Goal: Find specific page/section: Find specific page/section

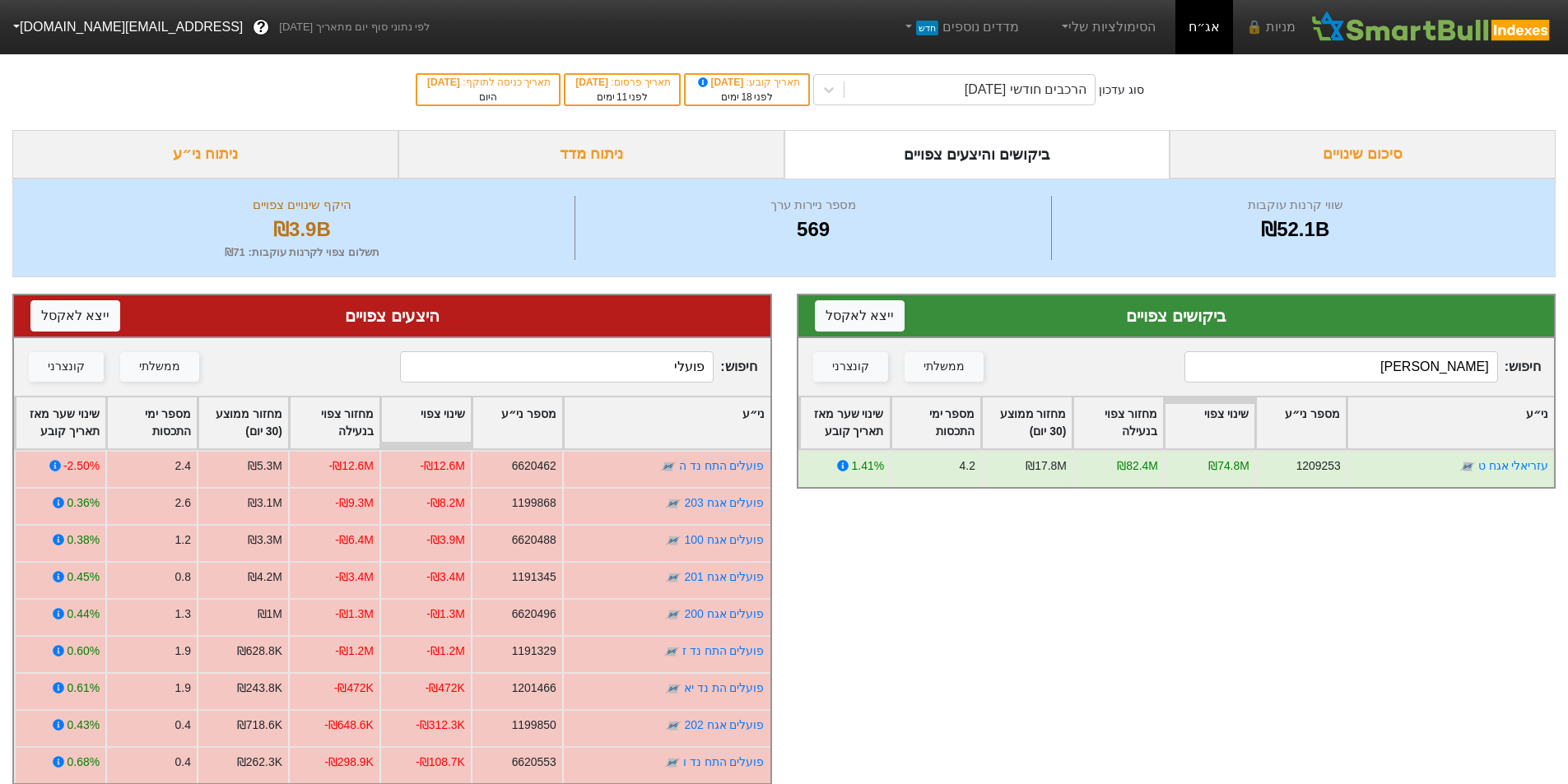
click at [1442, 367] on input "[PERSON_NAME]" at bounding box center [1341, 367] width 313 height 32
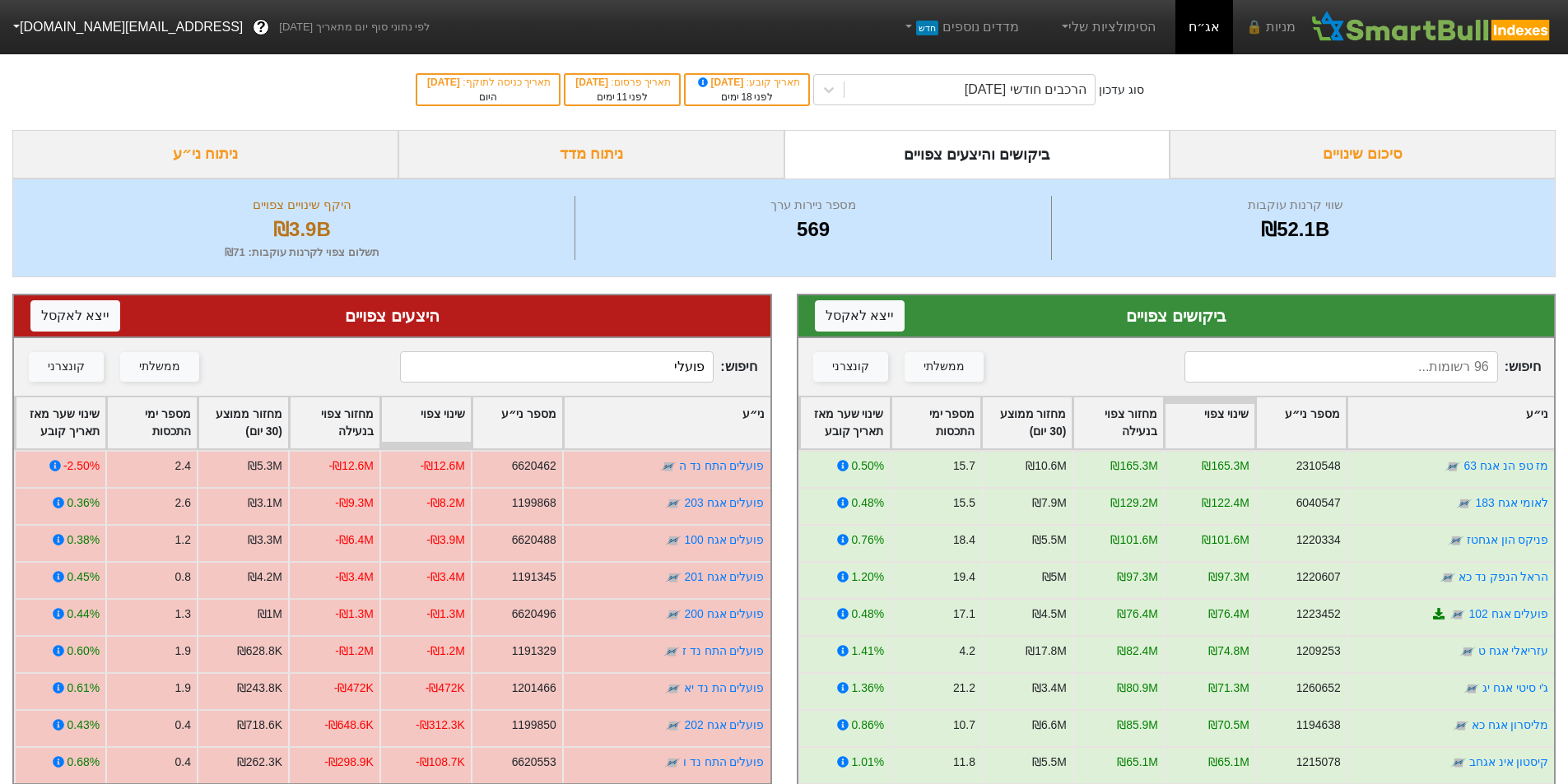
click at [625, 363] on input "פועלי" at bounding box center [557, 367] width 313 height 32
click at [627, 363] on input "פועלי" at bounding box center [557, 367] width 313 height 32
click at [147, 366] on div "ממשלתי" at bounding box center [159, 367] width 41 height 18
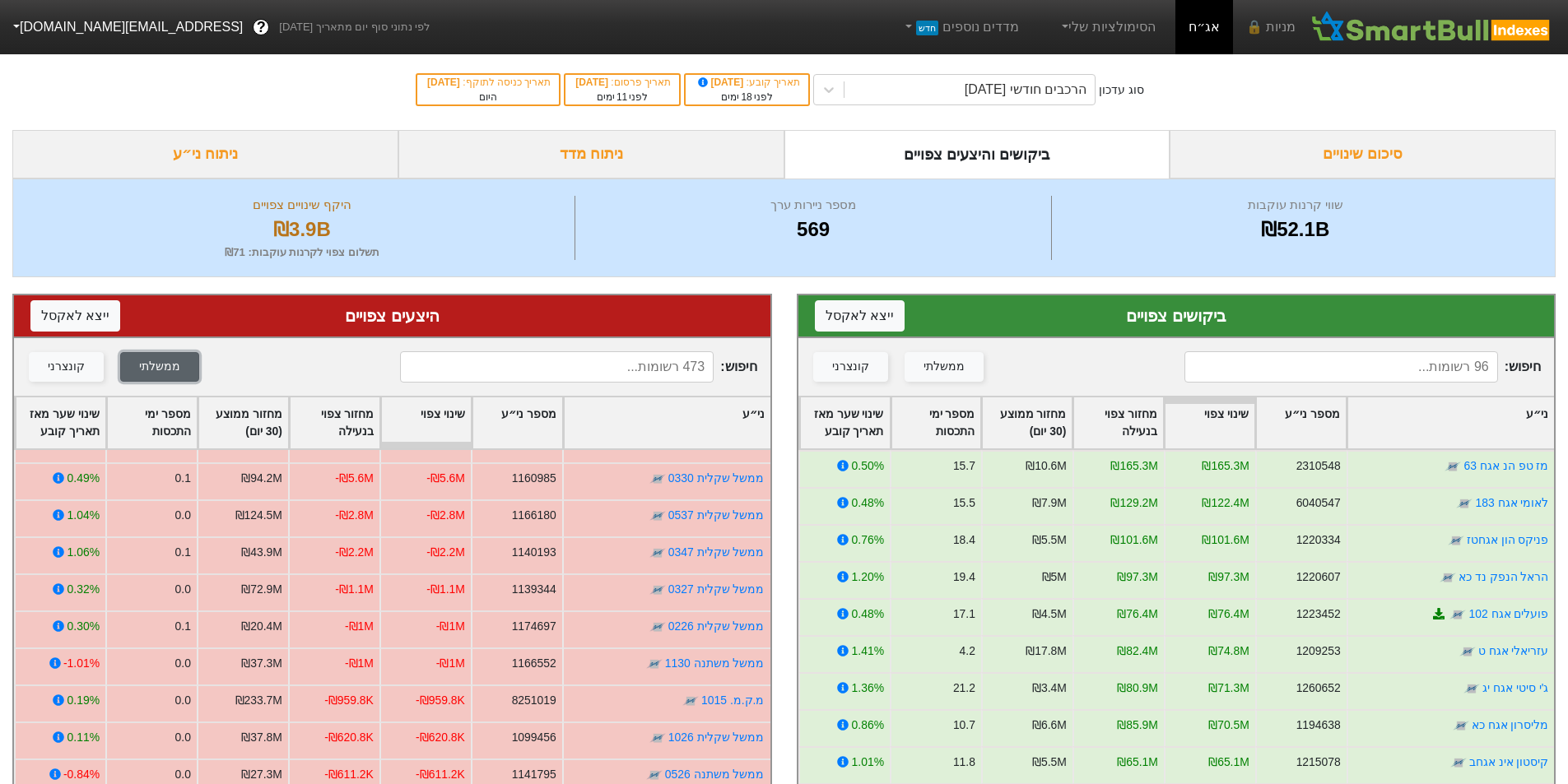
scroll to position [329, 0]
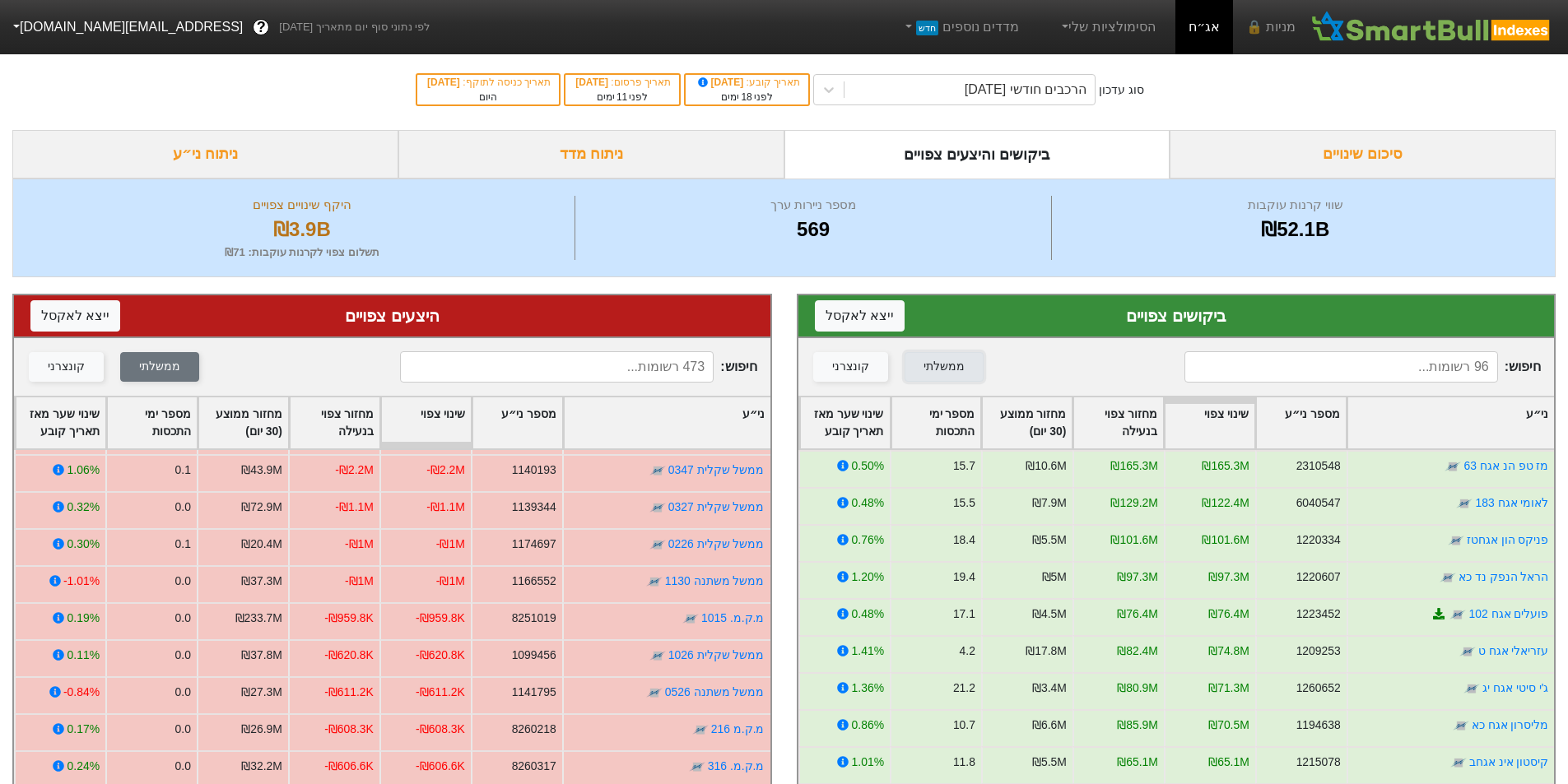
click at [951, 372] on div "ממשלתי" at bounding box center [943, 367] width 41 height 18
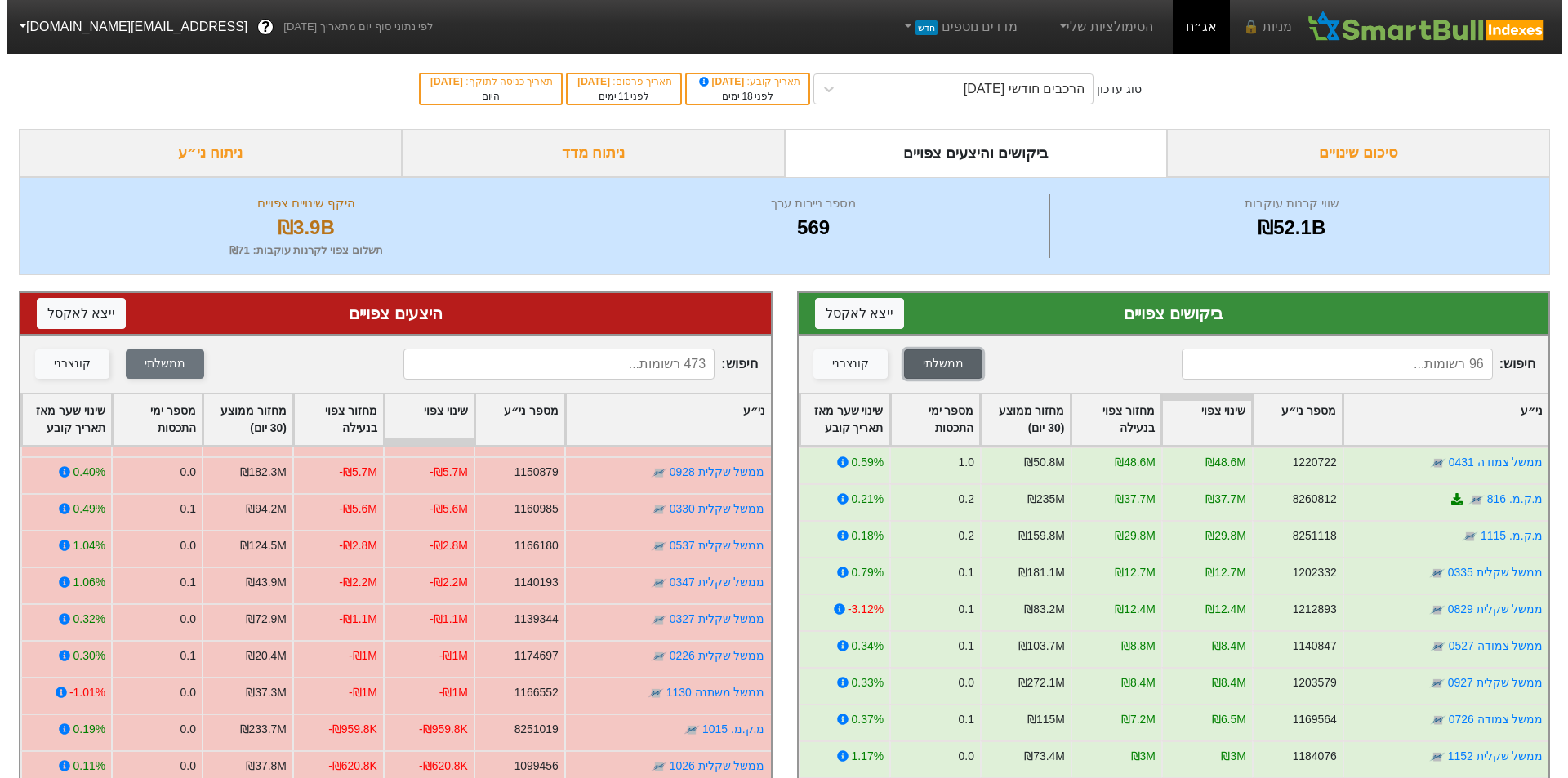
scroll to position [167, 0]
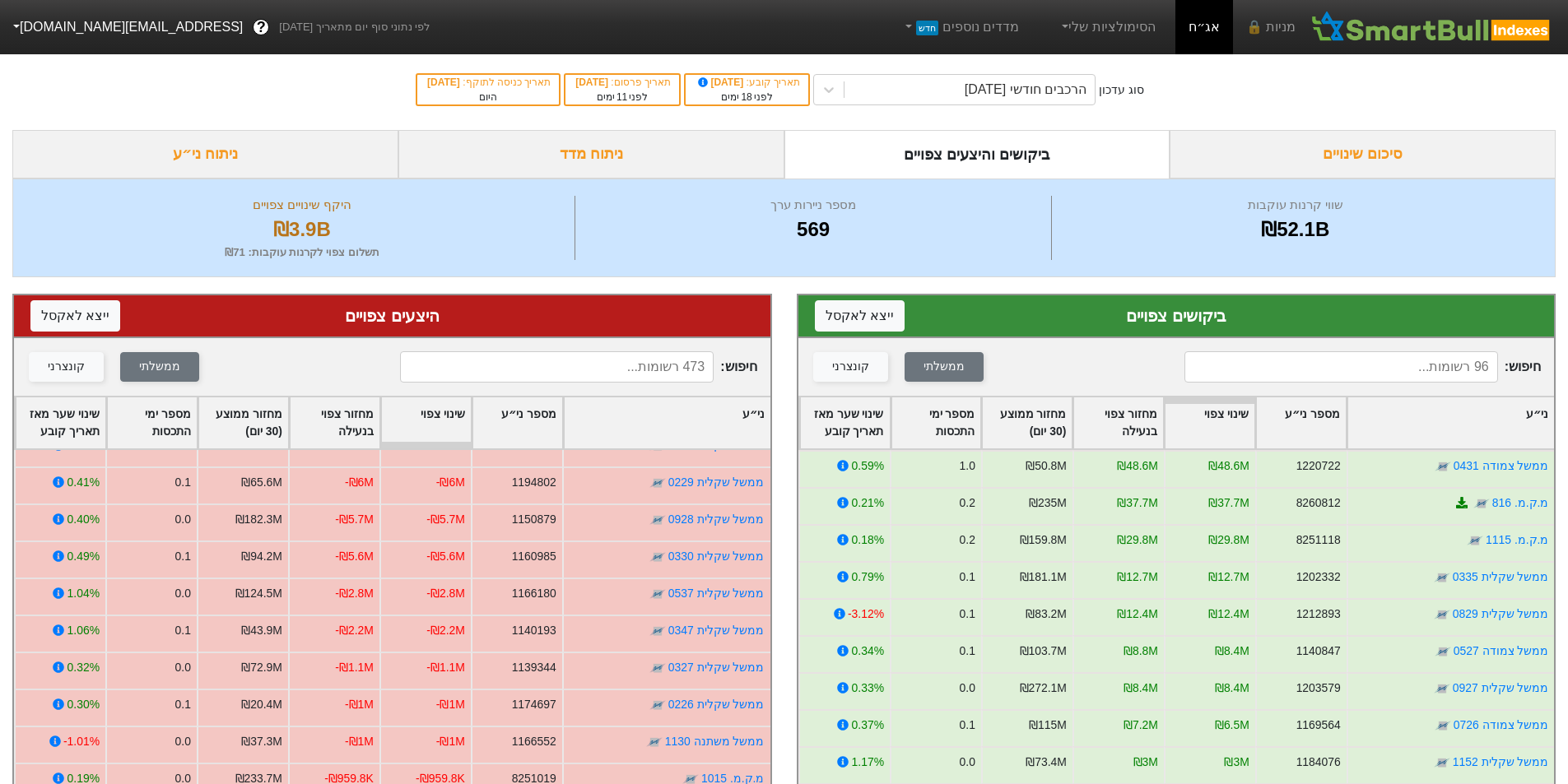
click at [1446, 370] on input at bounding box center [1341, 367] width 313 height 32
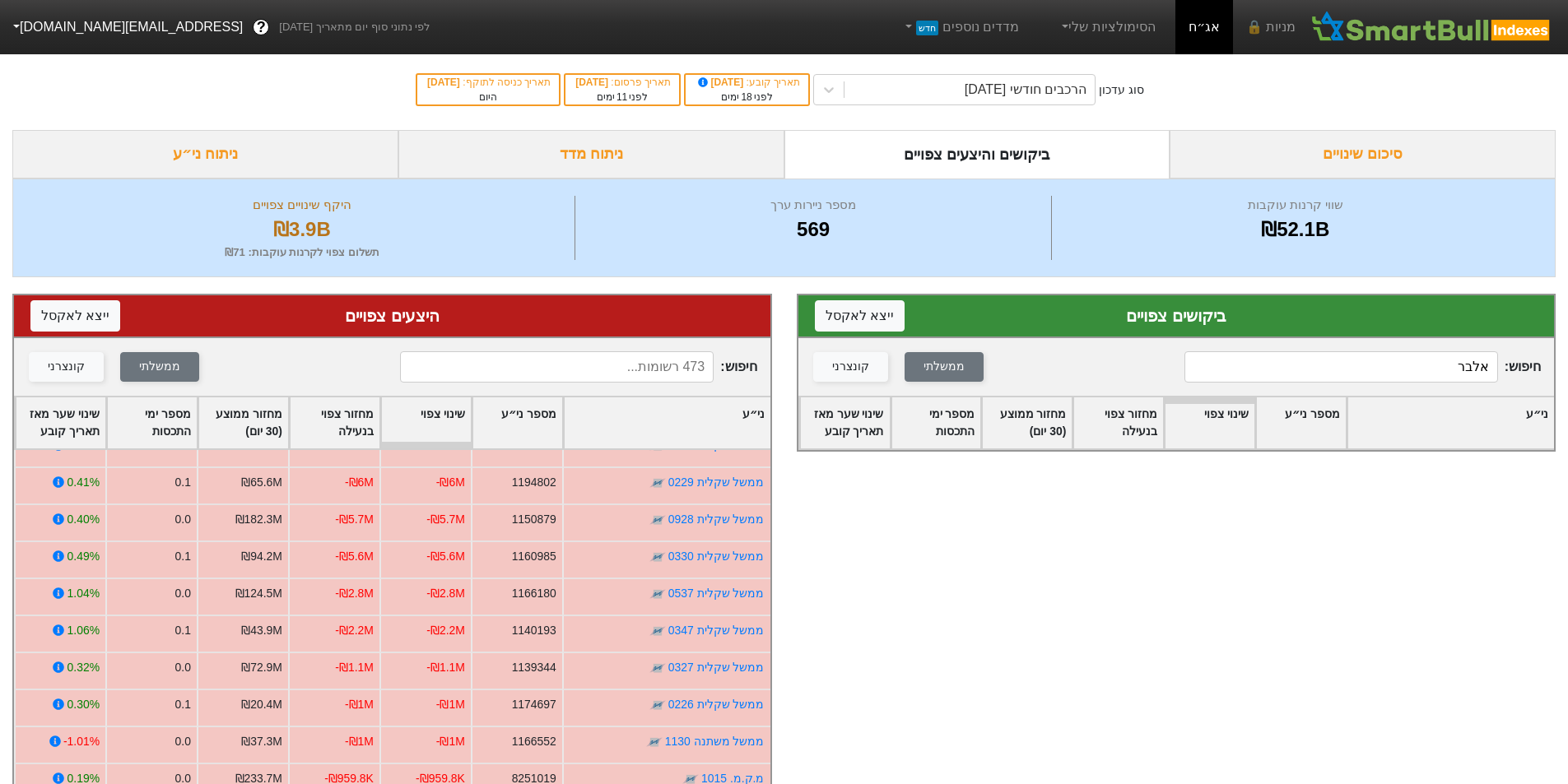
type input "אלבר"
click at [692, 362] on input at bounding box center [557, 367] width 313 height 32
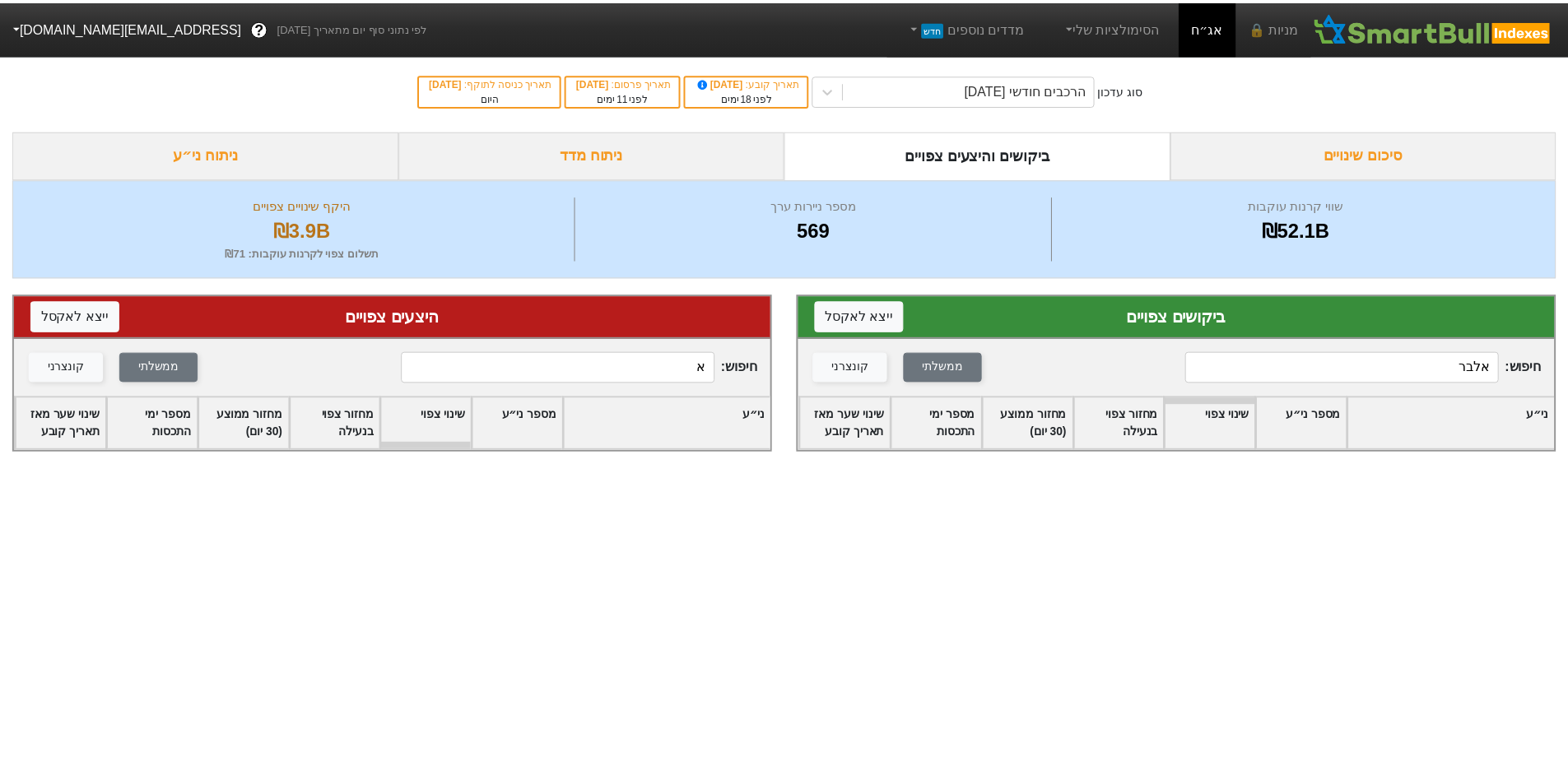
scroll to position [0, 0]
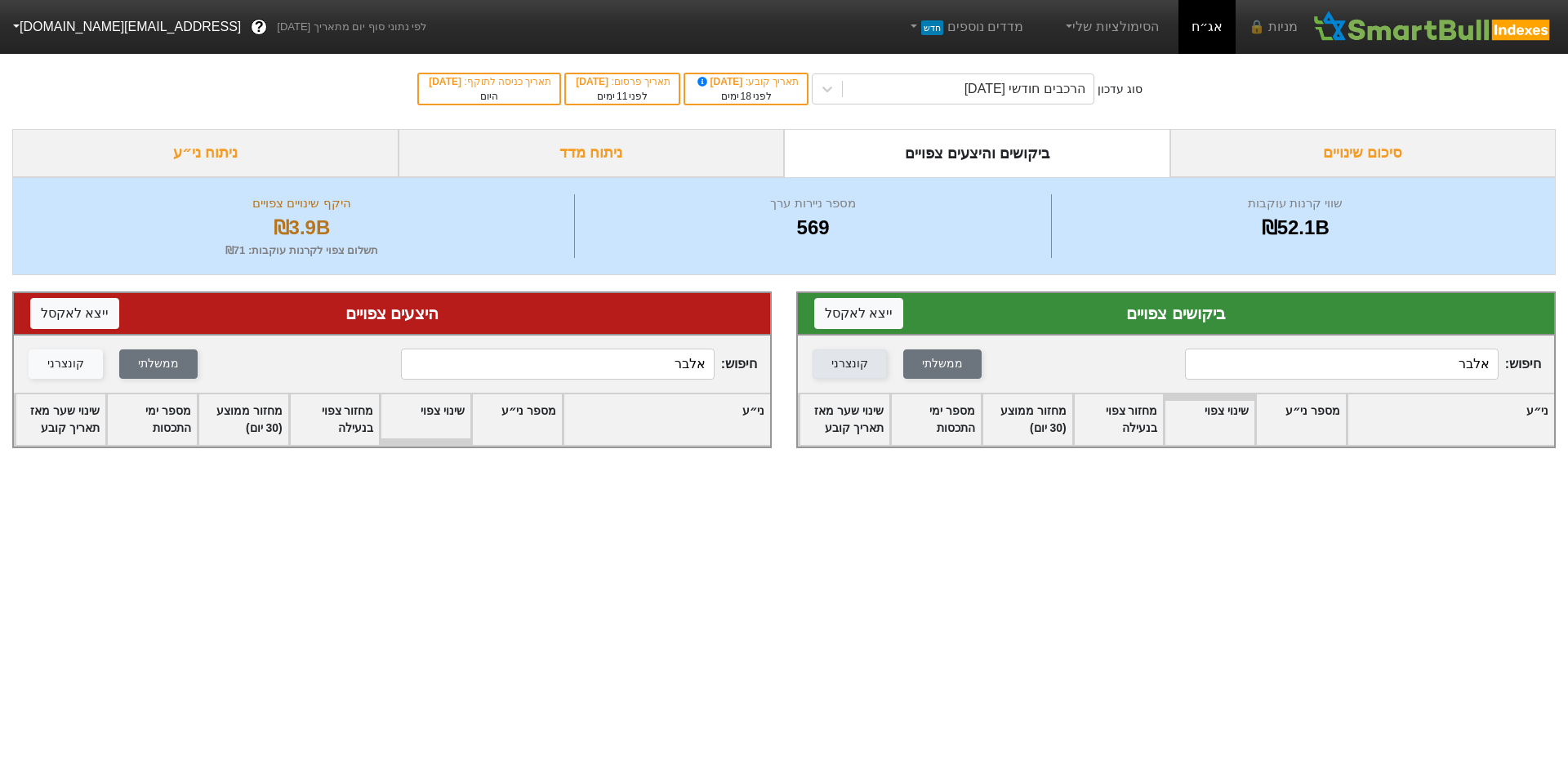
type input "אלבר"
click at [843, 362] on div "קונצרני" at bounding box center [850, 365] width 36 height 18
click at [71, 365] on div "קונצרני" at bounding box center [65, 365] width 36 height 18
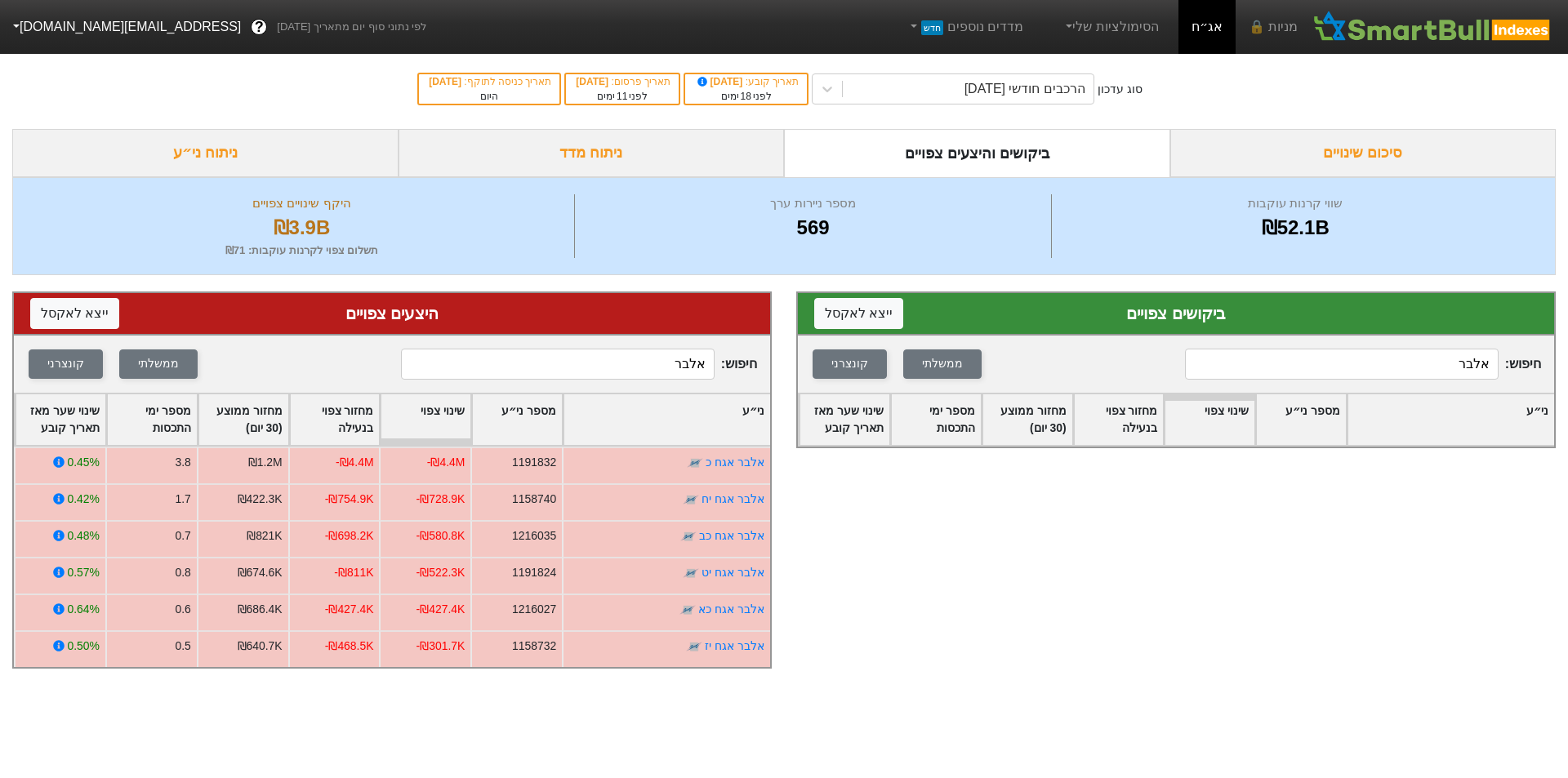
click at [1365, 365] on input "אלבר" at bounding box center [1341, 365] width 313 height 31
type input "קרס"
click at [662, 369] on input "אלבר" at bounding box center [557, 365] width 313 height 31
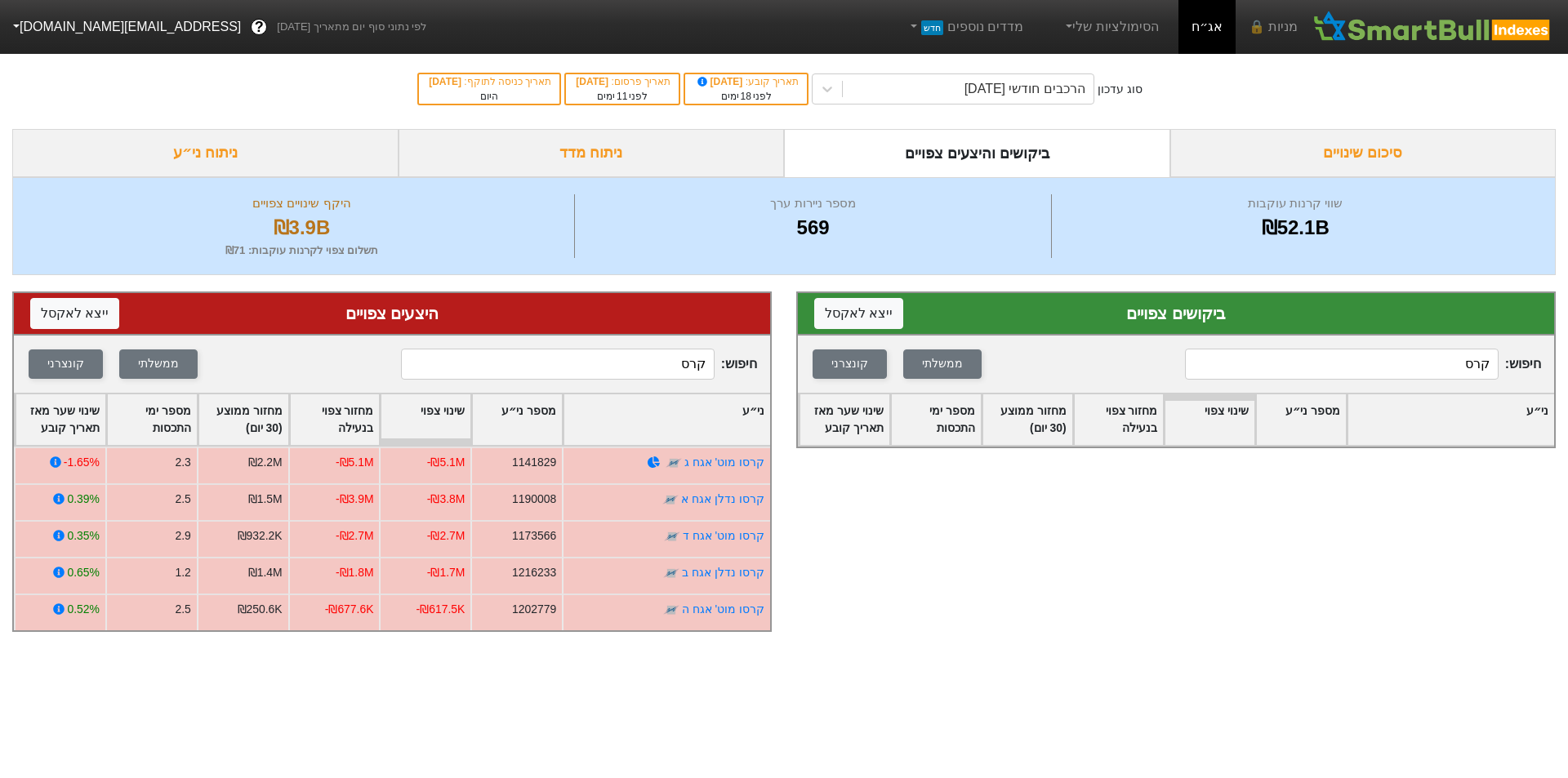
type input "קרס"
click at [1408, 364] on input "קרס" at bounding box center [1341, 365] width 313 height 31
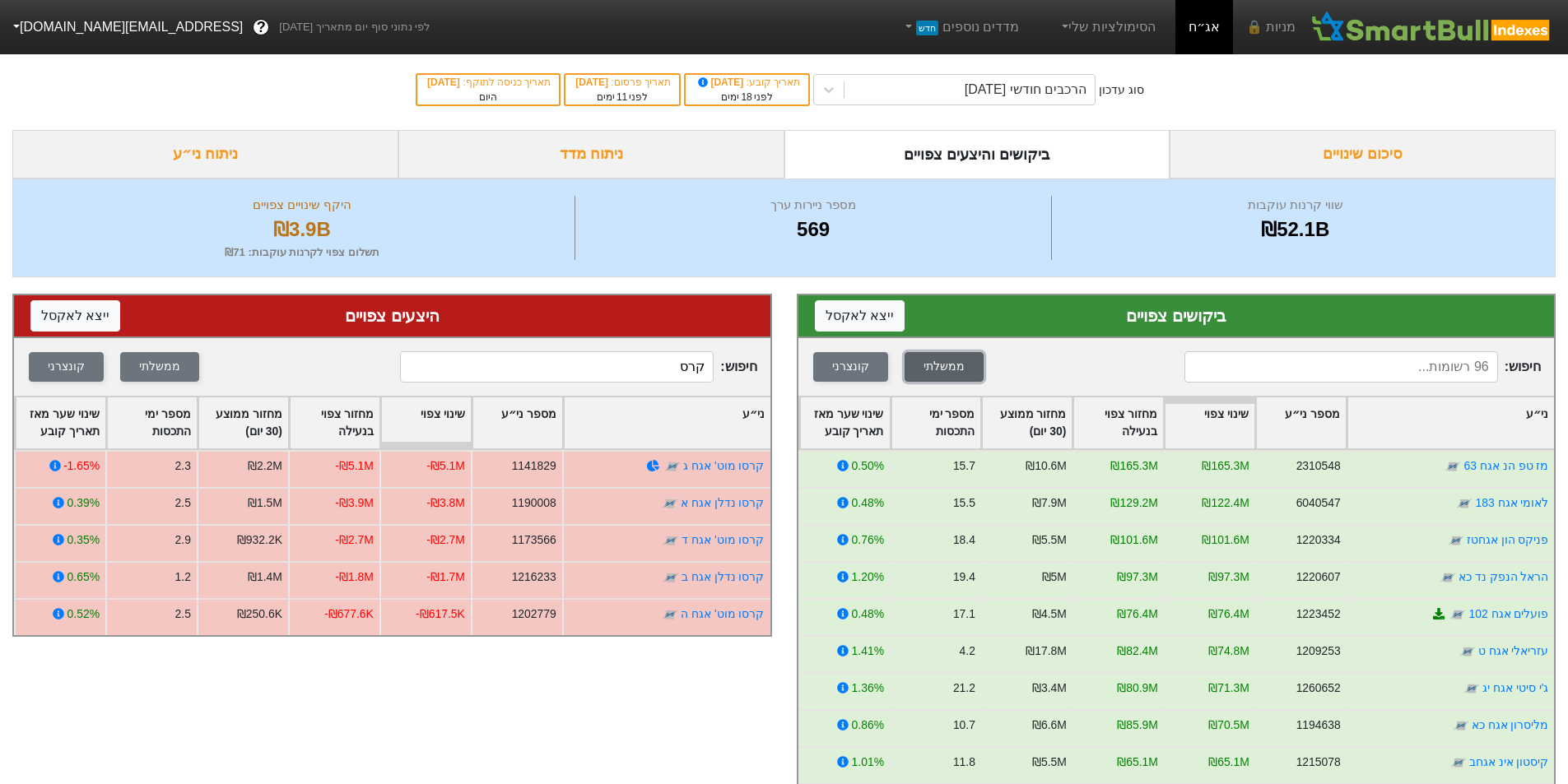
click at [934, 365] on div "ממשלתי" at bounding box center [943, 367] width 41 height 18
click at [947, 371] on div "ממשלתי" at bounding box center [943, 367] width 41 height 18
click at [846, 367] on div "קונצרני" at bounding box center [851, 367] width 37 height 18
click at [850, 364] on div "קונצרני" at bounding box center [851, 367] width 37 height 18
click at [662, 370] on input "קרס" at bounding box center [557, 367] width 313 height 32
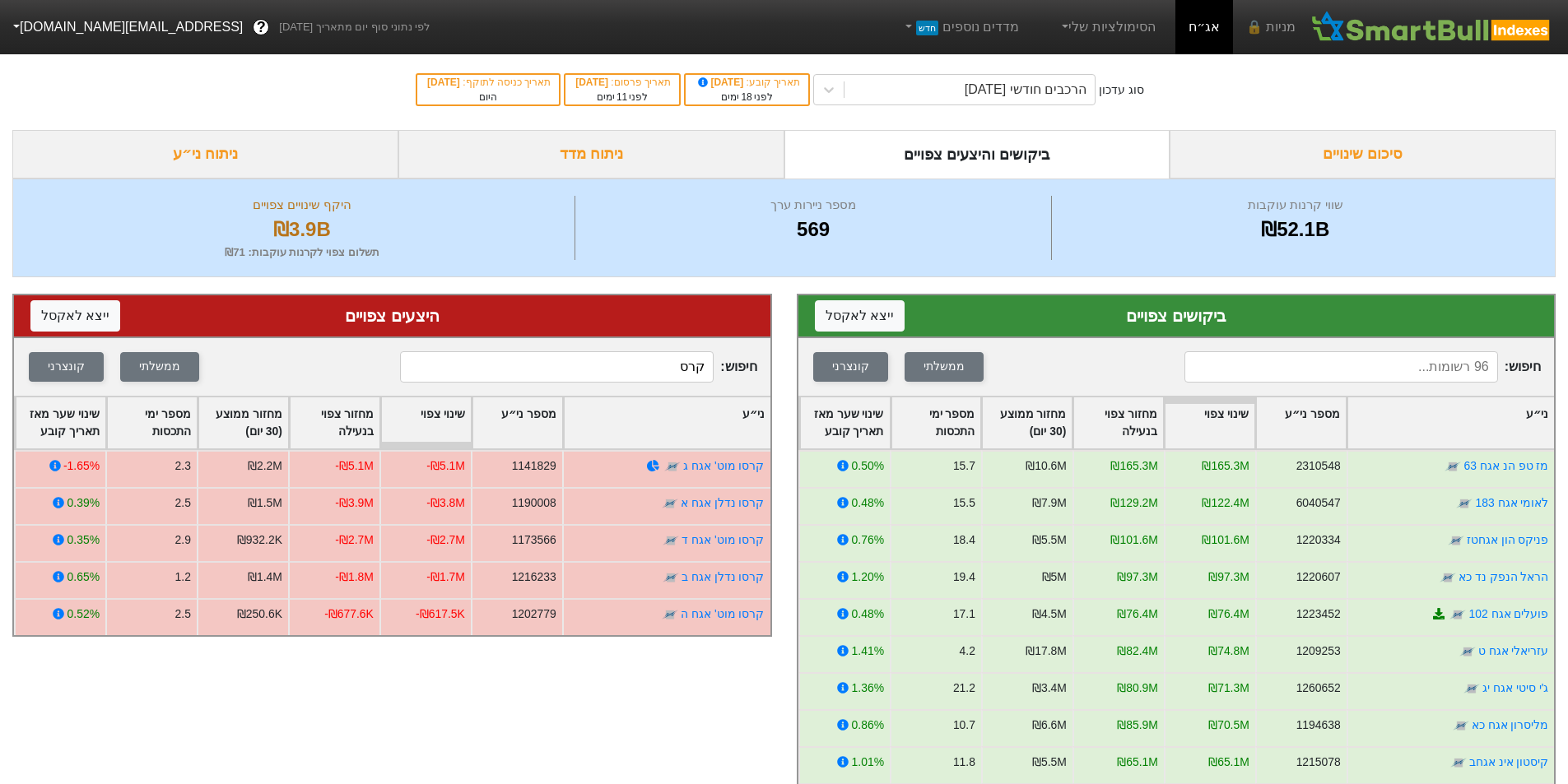
click at [662, 370] on input "קרס" at bounding box center [557, 367] width 313 height 32
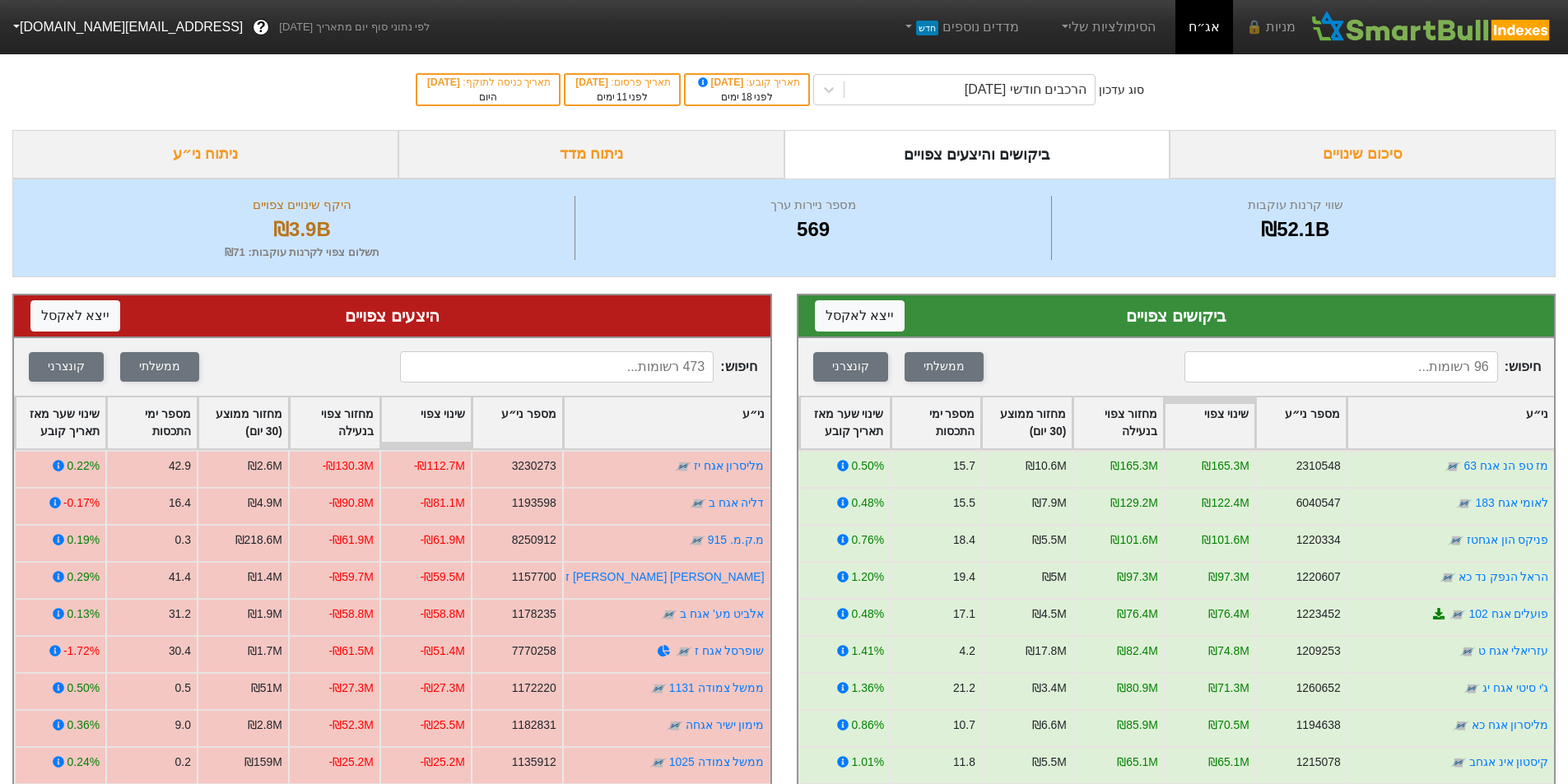
click at [1441, 370] on input at bounding box center [1341, 367] width 313 height 32
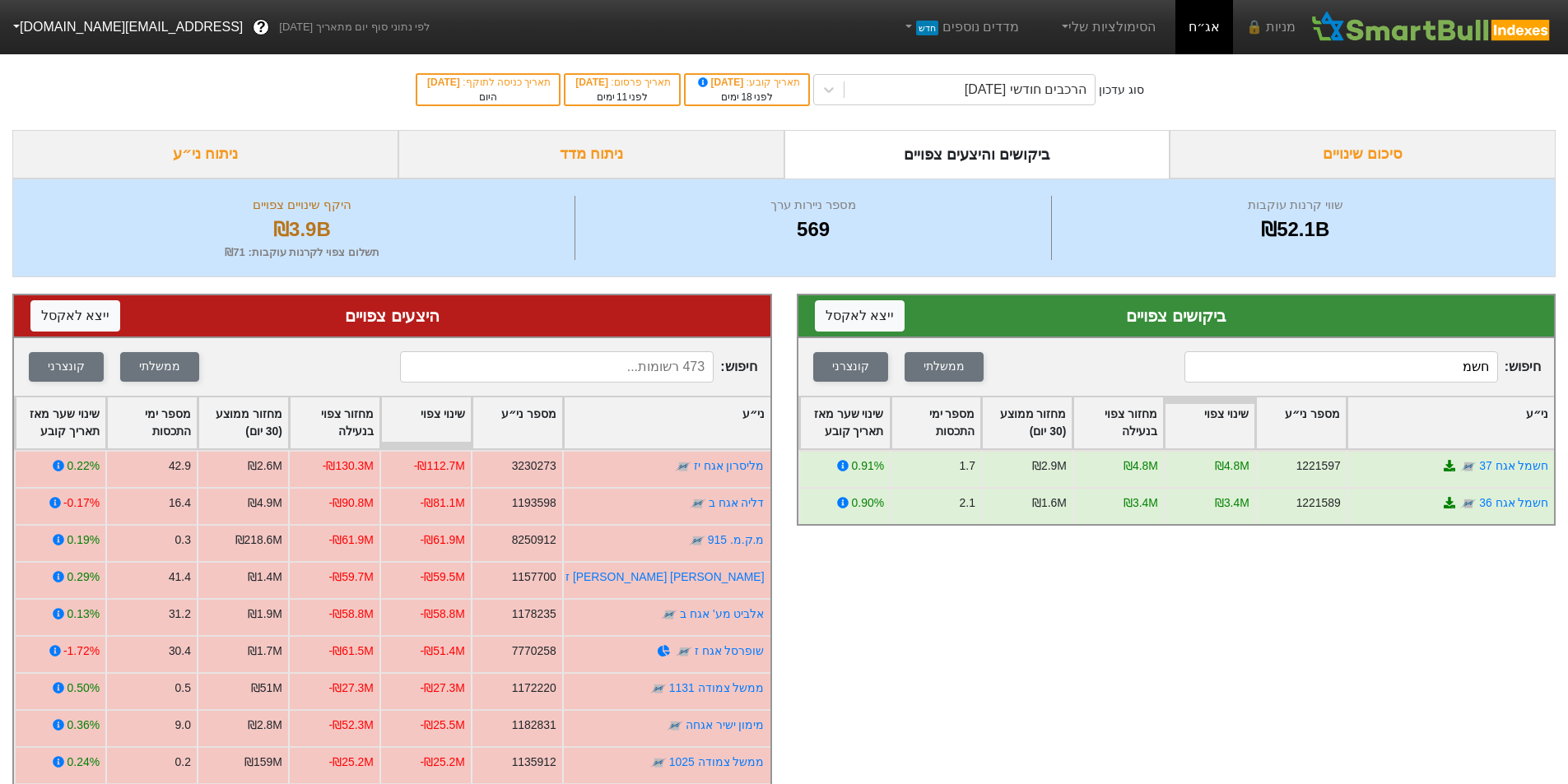
type input "חשמ"
click at [676, 366] on input at bounding box center [557, 367] width 313 height 32
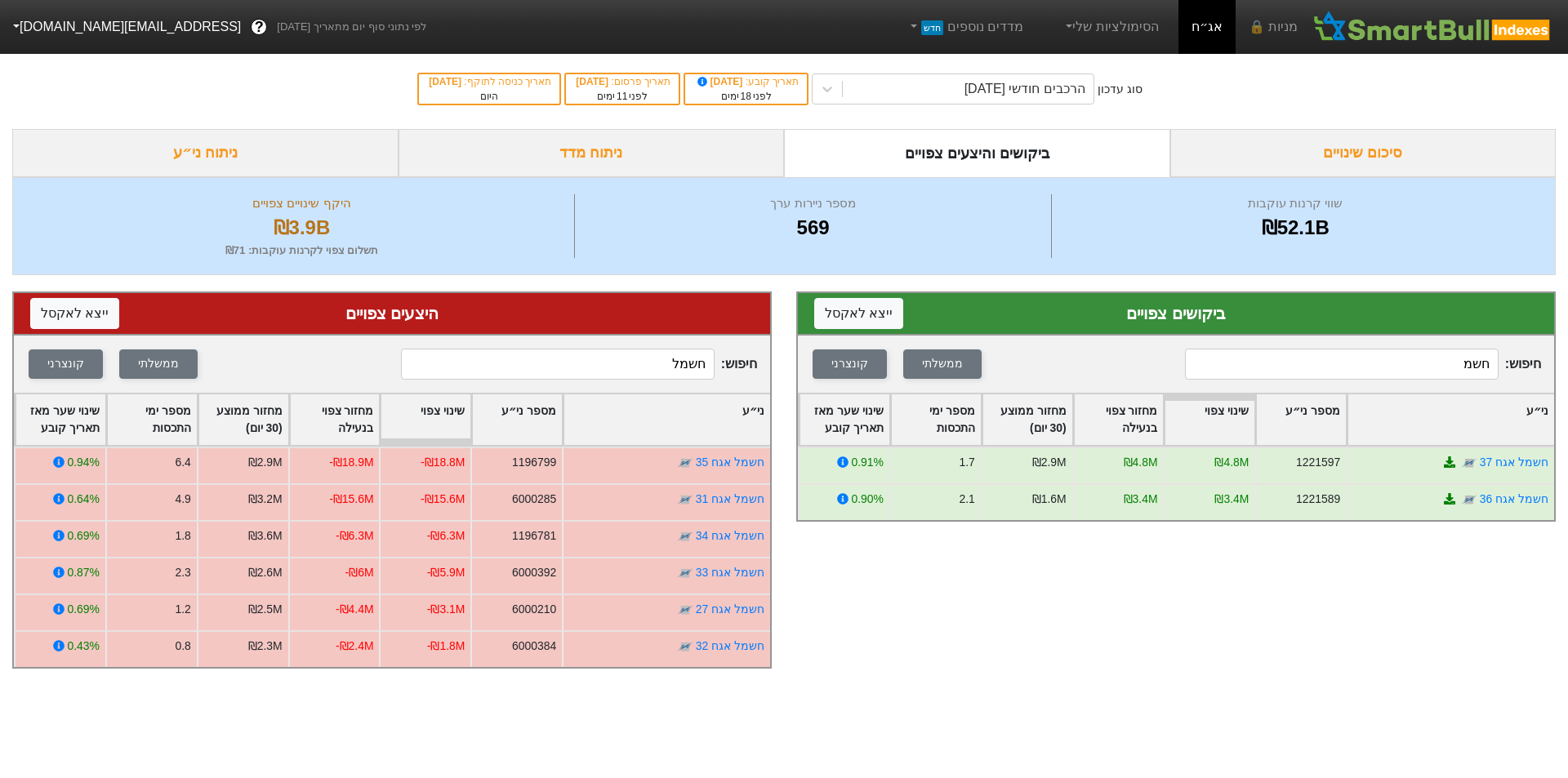
click at [665, 370] on input "חשמל" at bounding box center [557, 365] width 313 height 31
click at [667, 369] on input "חשמל" at bounding box center [557, 365] width 313 height 31
click at [670, 370] on input "חשמל" at bounding box center [557, 365] width 313 height 31
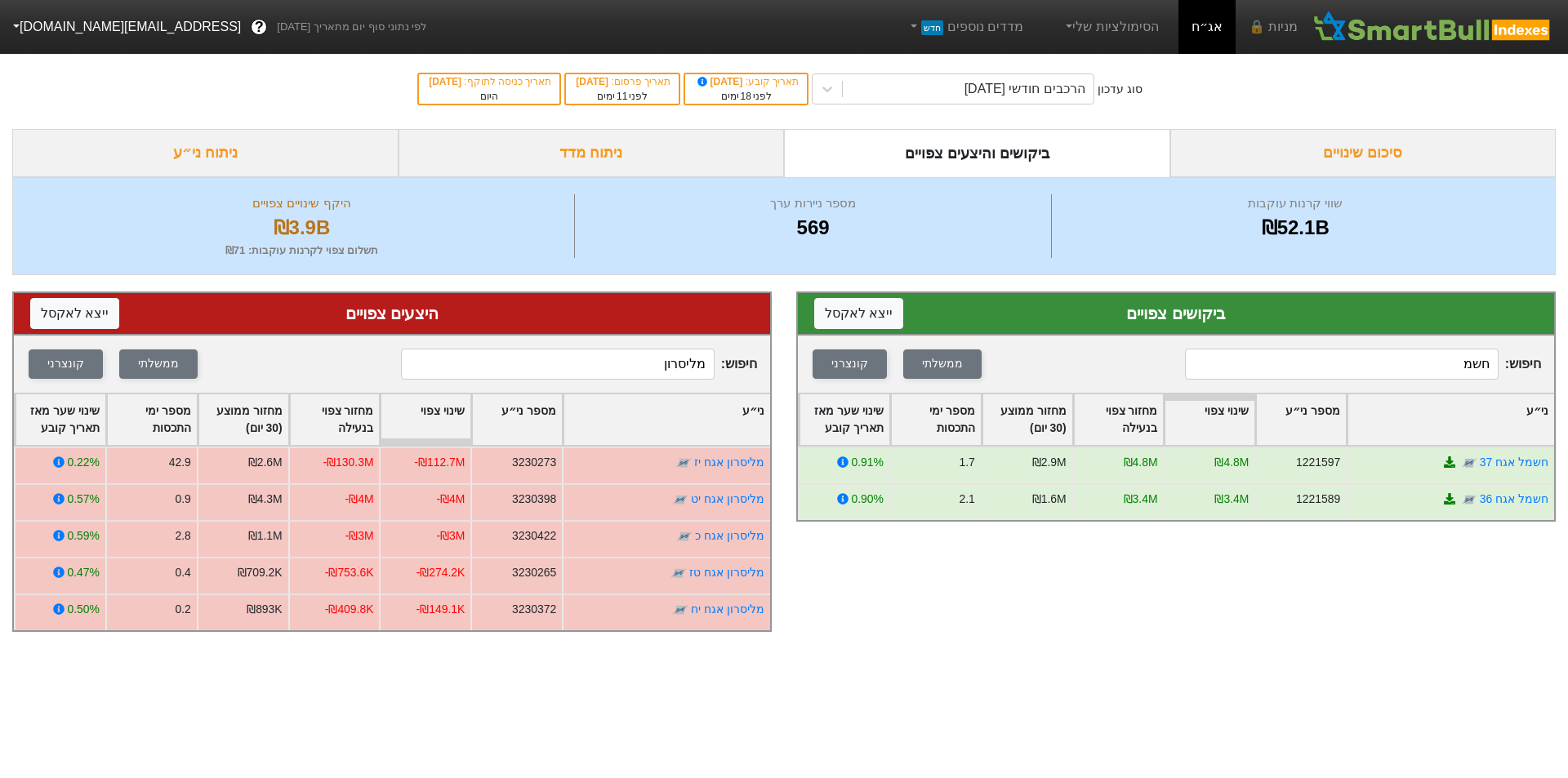
type input "מליסרון"
click at [1411, 367] on input "חשמ" at bounding box center [1341, 365] width 313 height 31
click at [1412, 367] on input "חשמ" at bounding box center [1341, 365] width 313 height 31
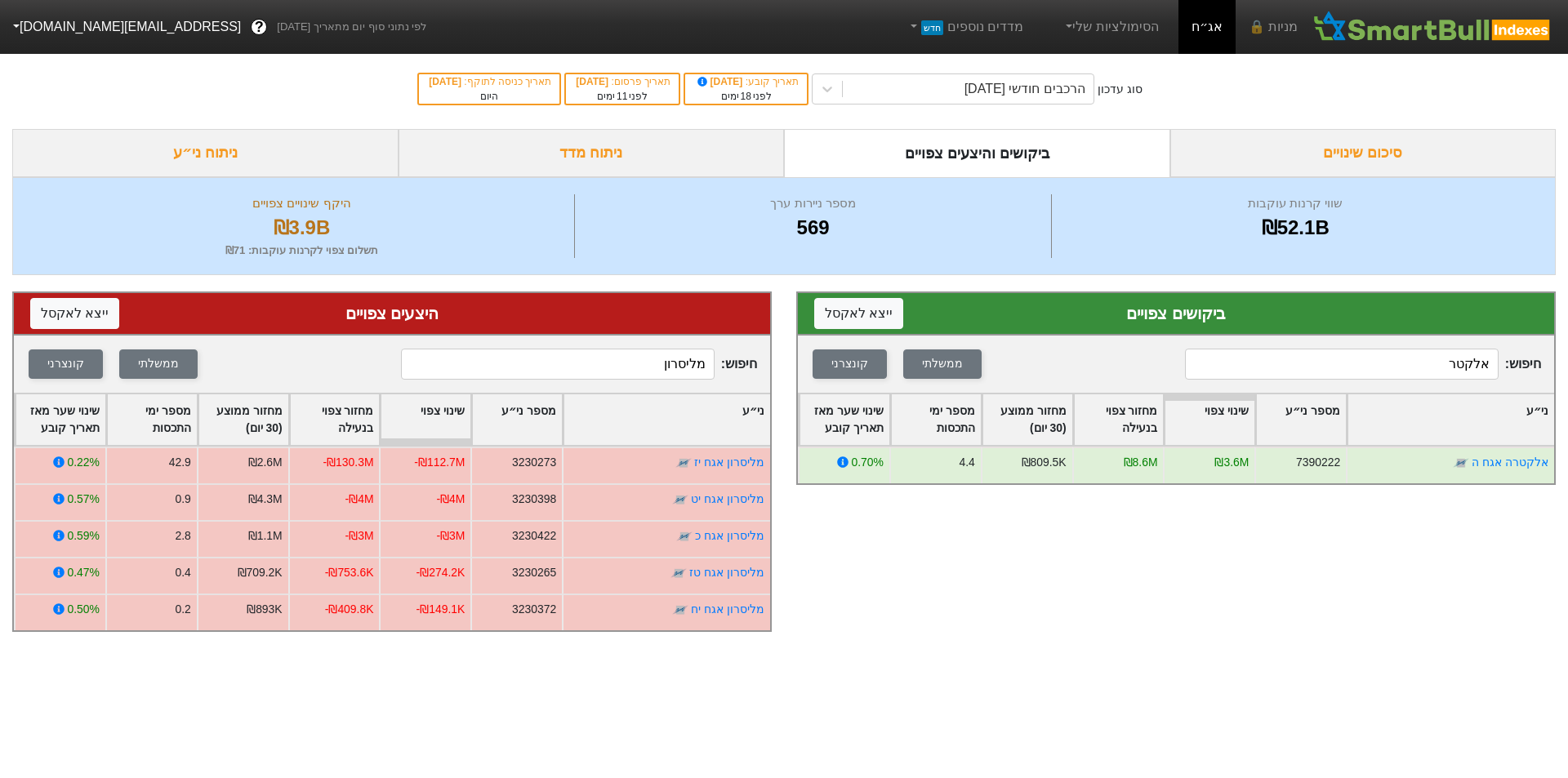
type input "אלקטר"
click at [626, 361] on input "מליסרון" at bounding box center [557, 365] width 313 height 31
click at [627, 361] on input "מליסרון" at bounding box center [557, 365] width 313 height 31
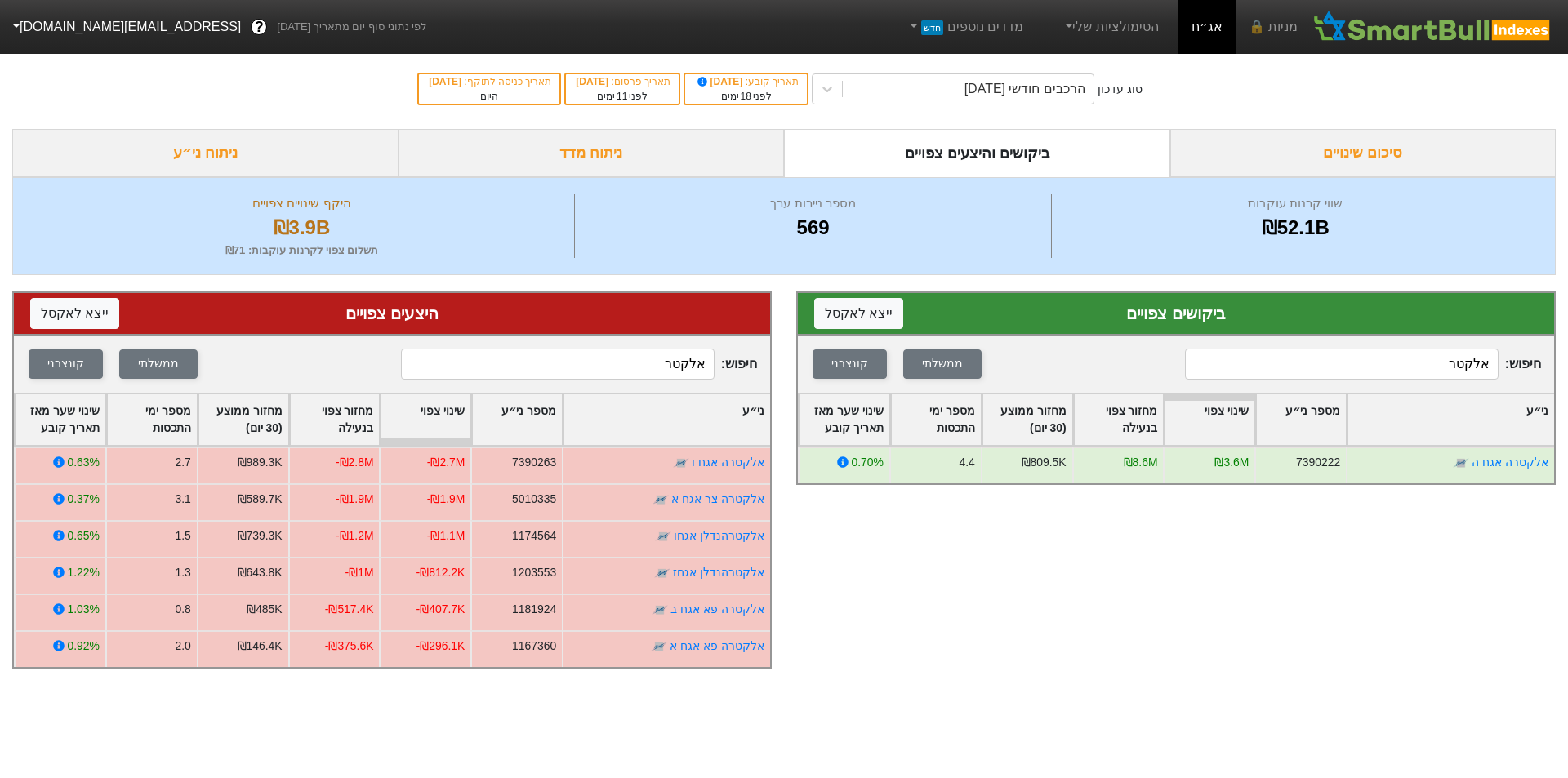
type input "אלקטר"
click at [1394, 367] on input "אלקטר" at bounding box center [1341, 365] width 313 height 31
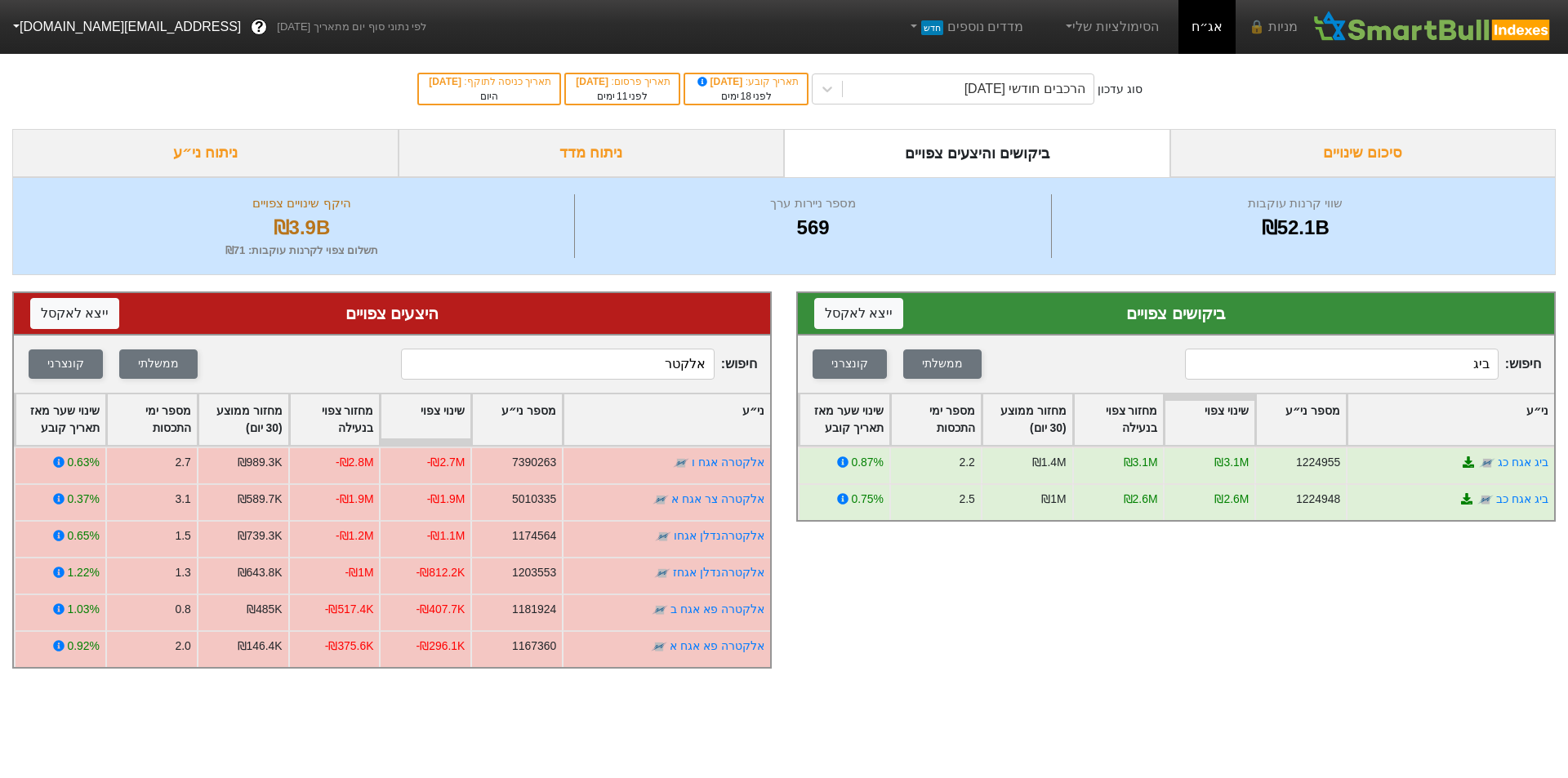
type input "ביג"
click at [639, 367] on input "אלקטר" at bounding box center [557, 365] width 313 height 31
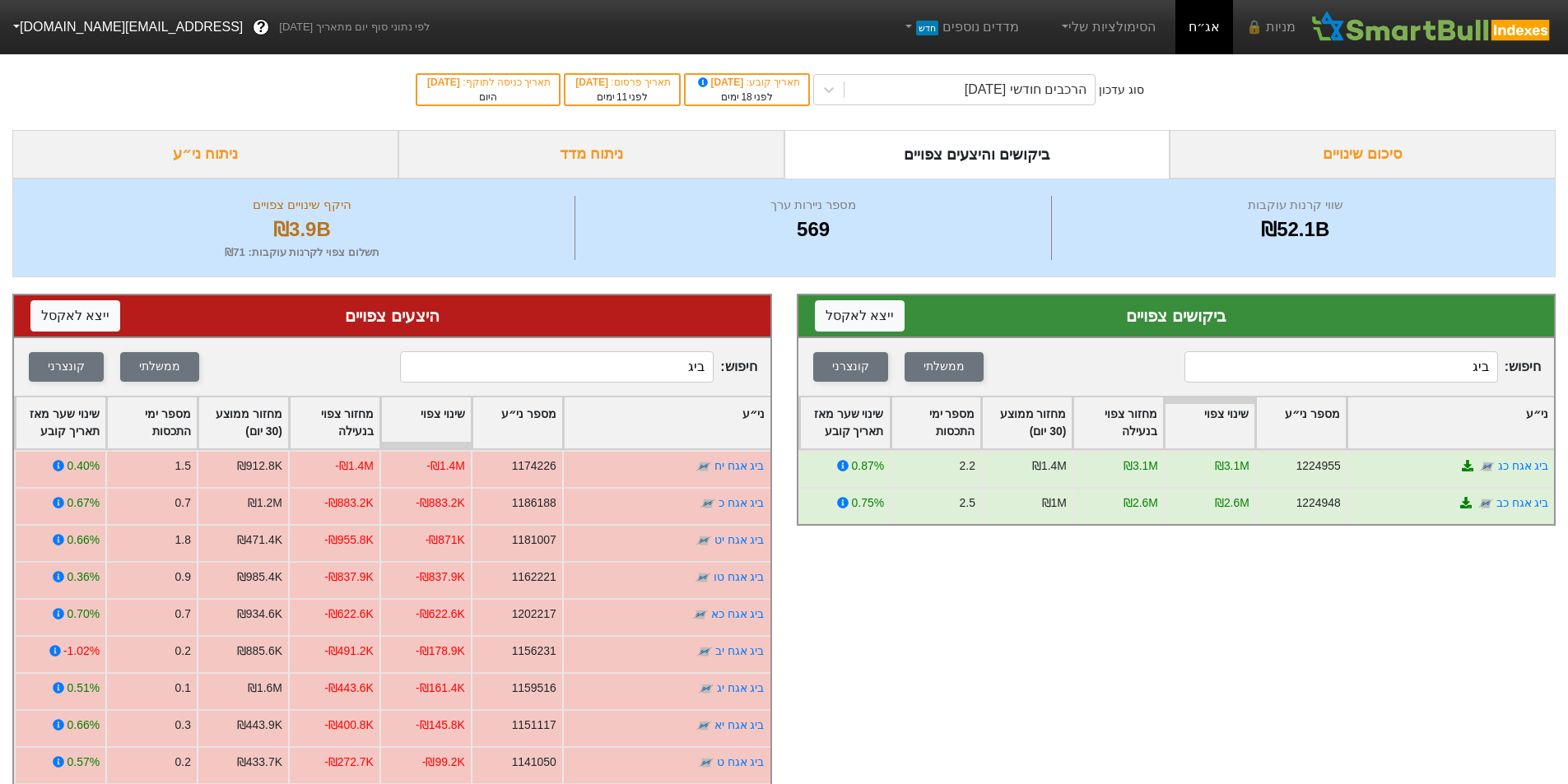
type input "ביג"
click at [1406, 375] on input "ביג" at bounding box center [1341, 367] width 313 height 32
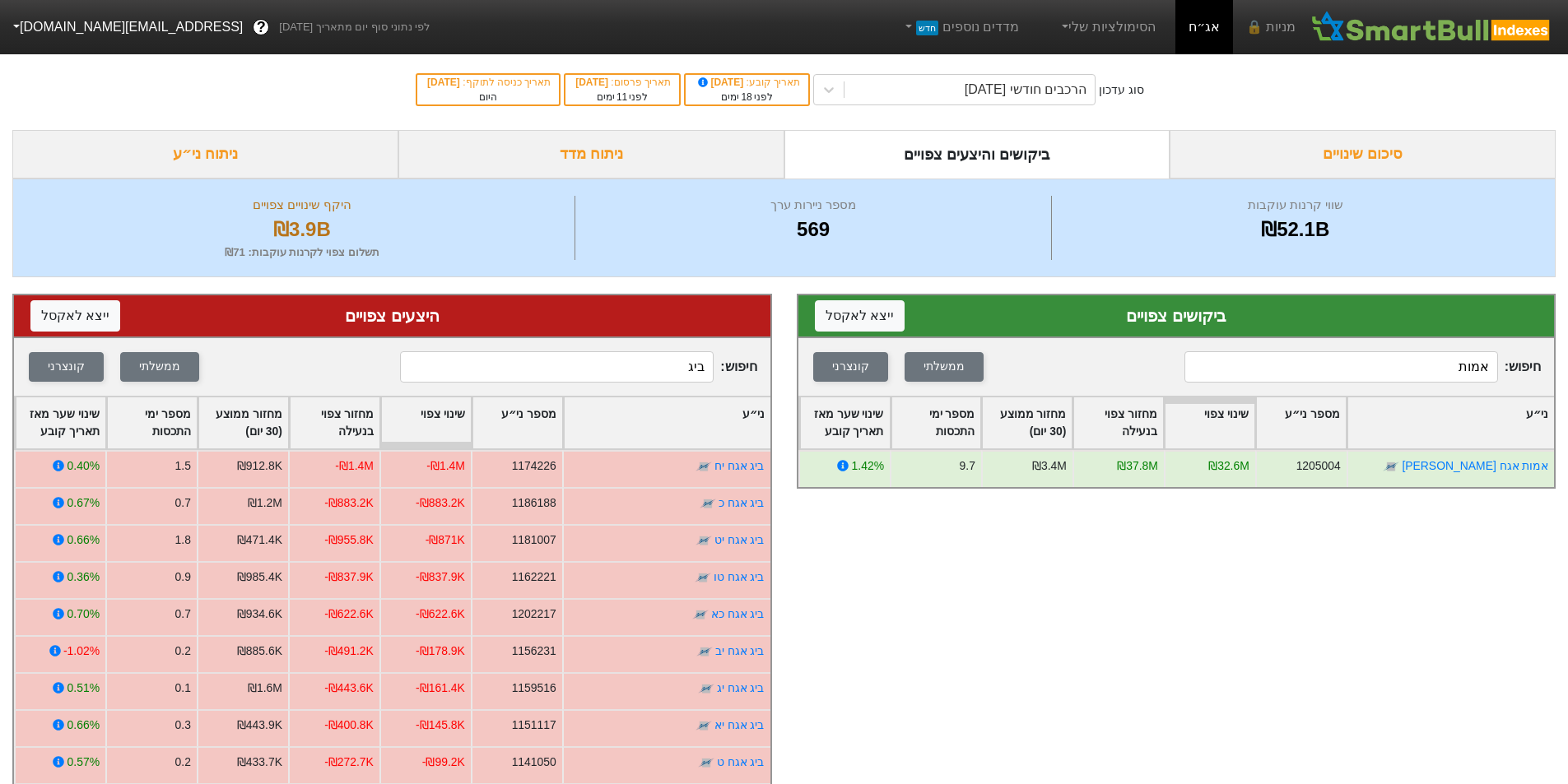
type input "אמות"
click at [647, 372] on input "ביג" at bounding box center [557, 367] width 313 height 32
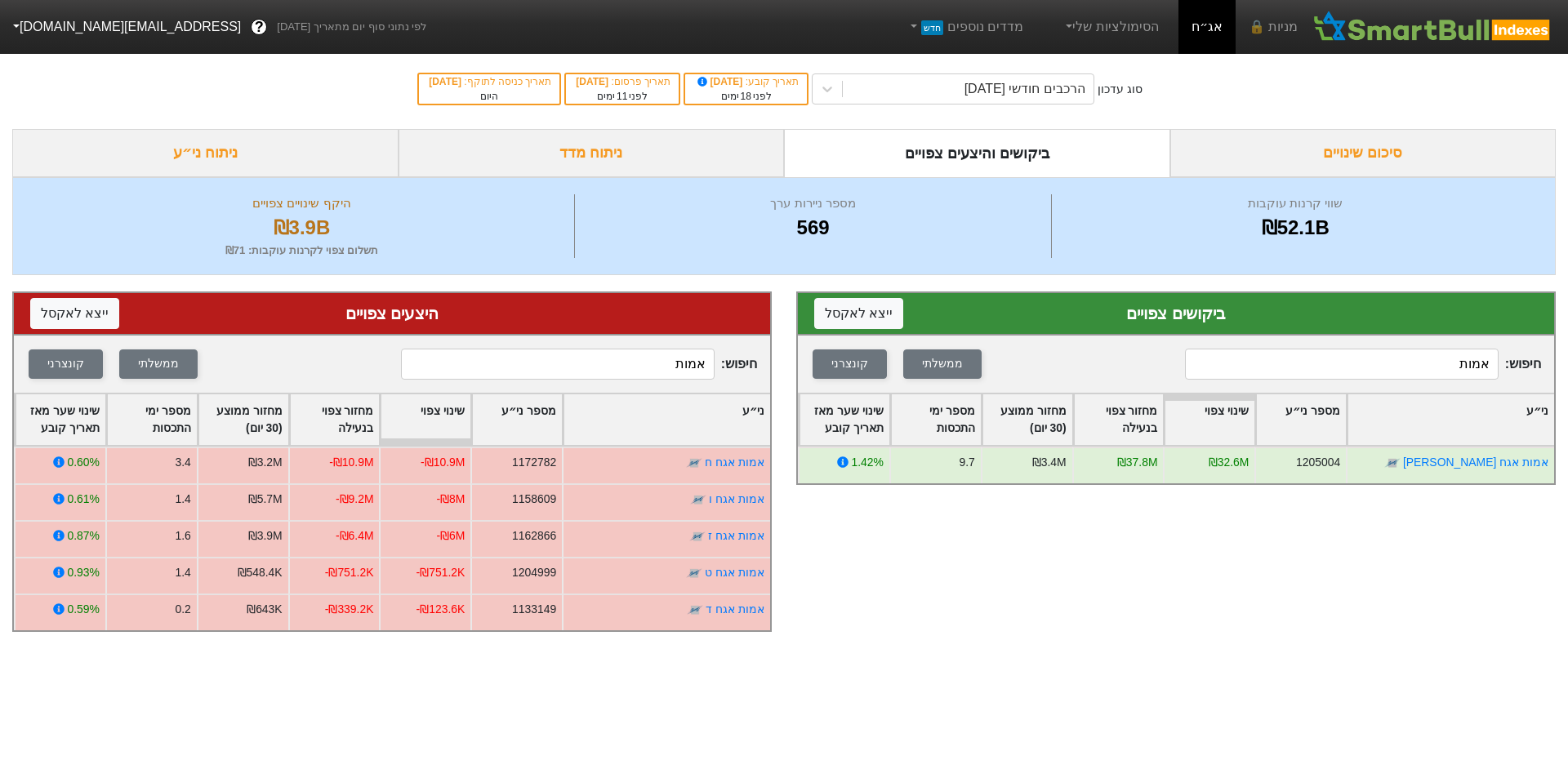
click at [660, 369] on input "אמות" at bounding box center [557, 365] width 313 height 31
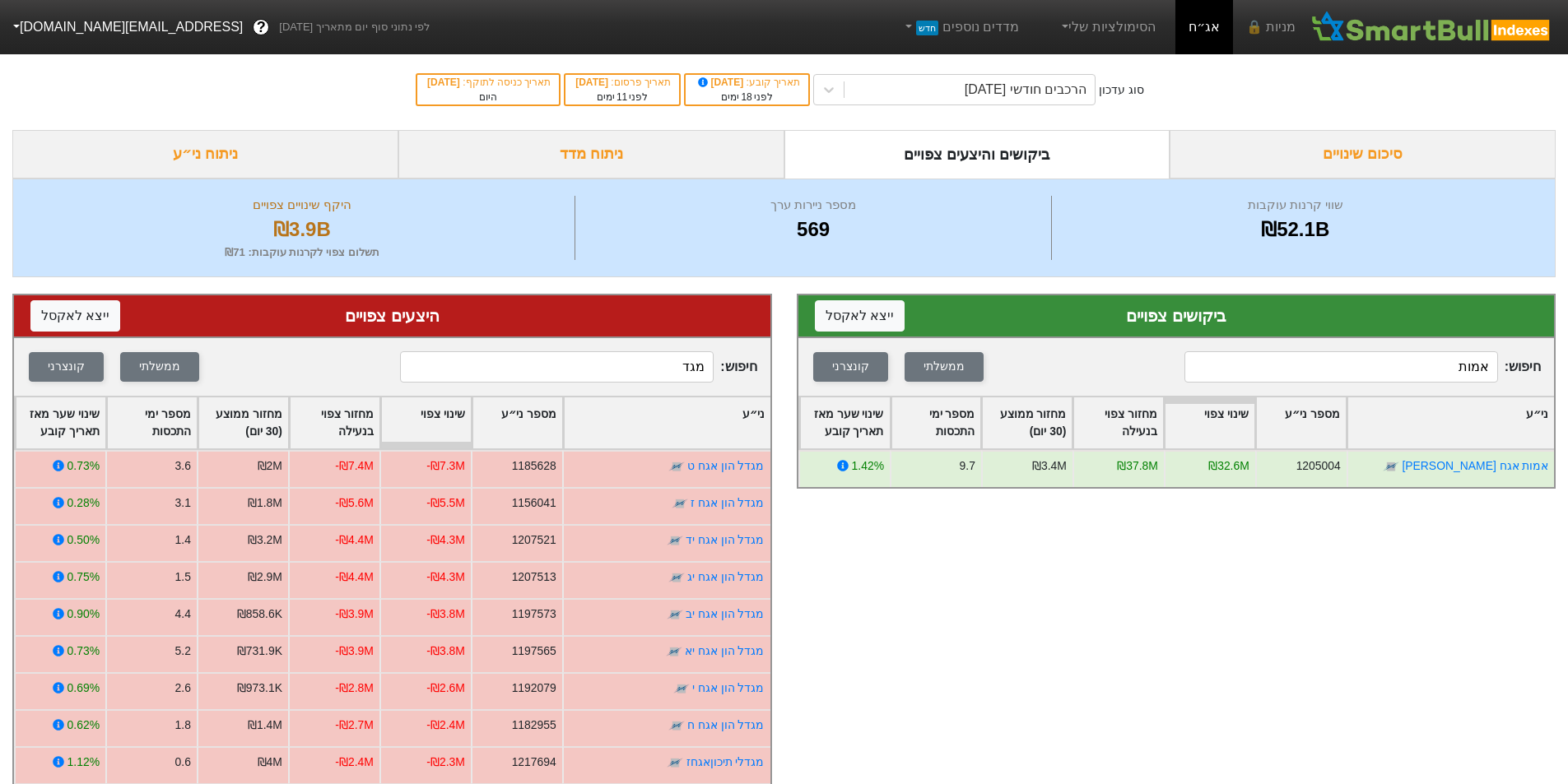
type input "מגד"
click at [1435, 373] on input "אמות" at bounding box center [1341, 367] width 313 height 32
click at [1435, 372] on input "אמות" at bounding box center [1341, 367] width 313 height 32
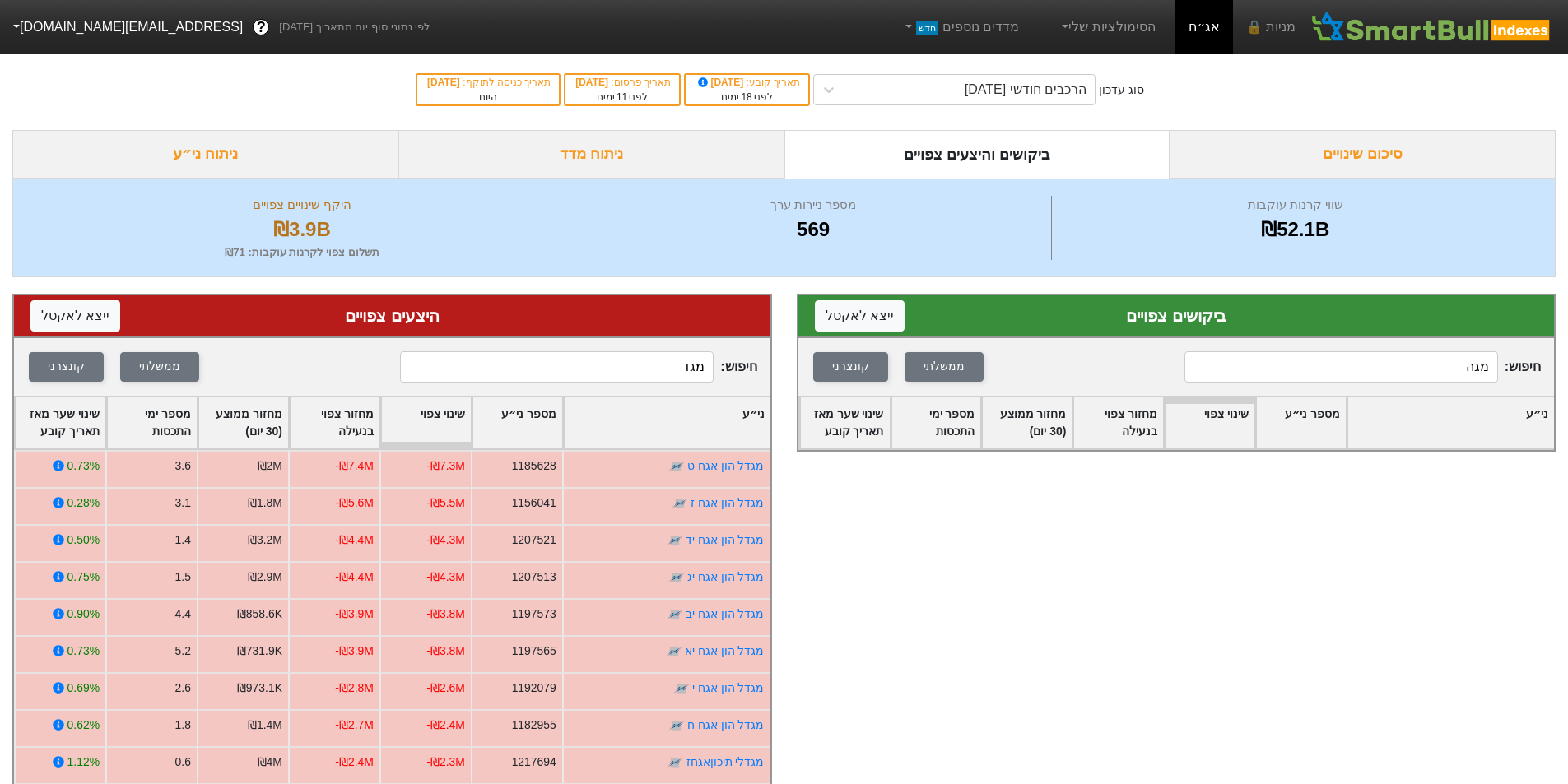
type input "מגה"
click at [664, 371] on input "מגד" at bounding box center [557, 367] width 313 height 32
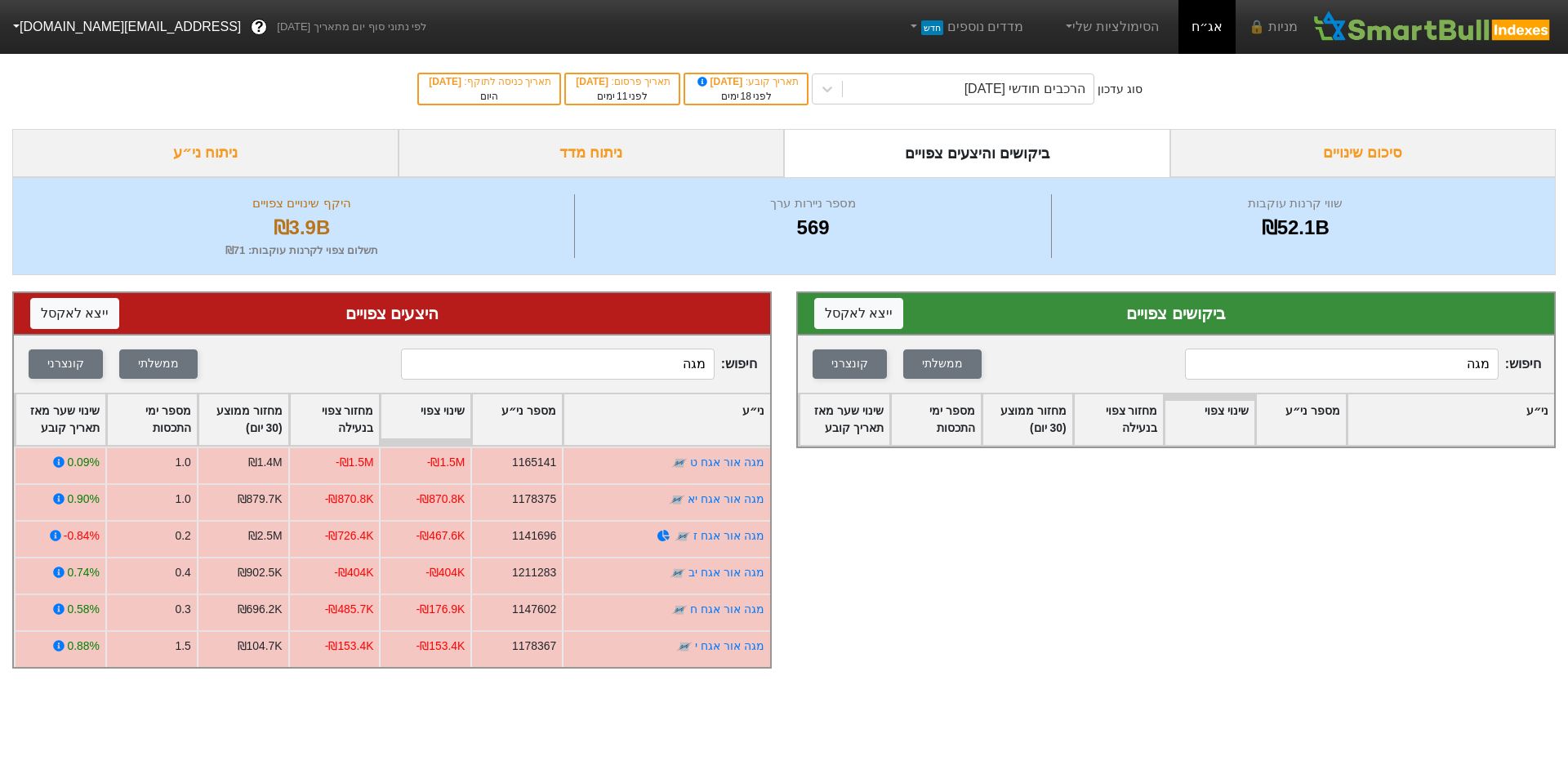
type input "מגה"
click at [1422, 370] on input "מגה" at bounding box center [1341, 365] width 313 height 31
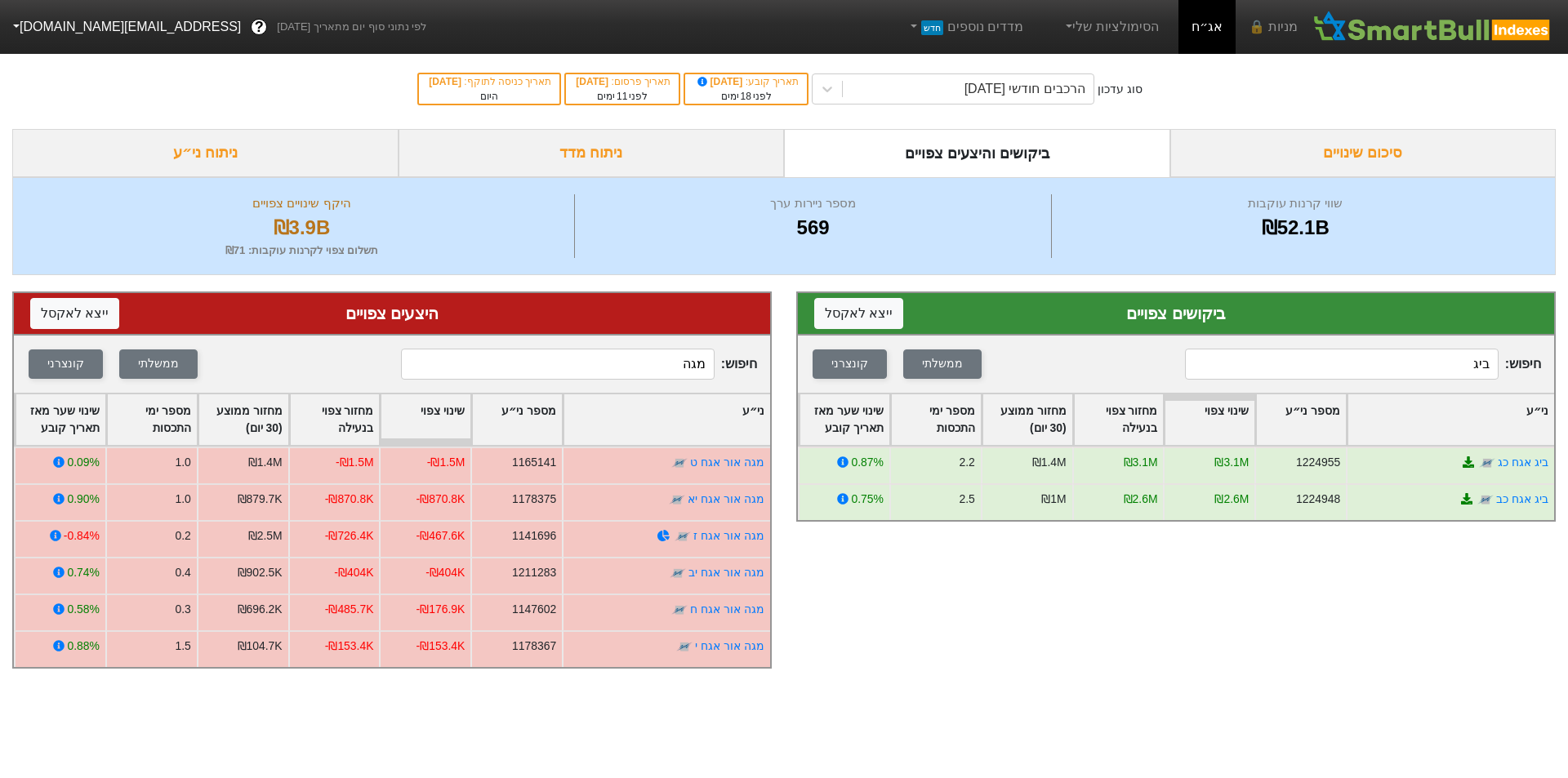
type input "ביג"
click at [671, 361] on input "מגה" at bounding box center [557, 365] width 313 height 31
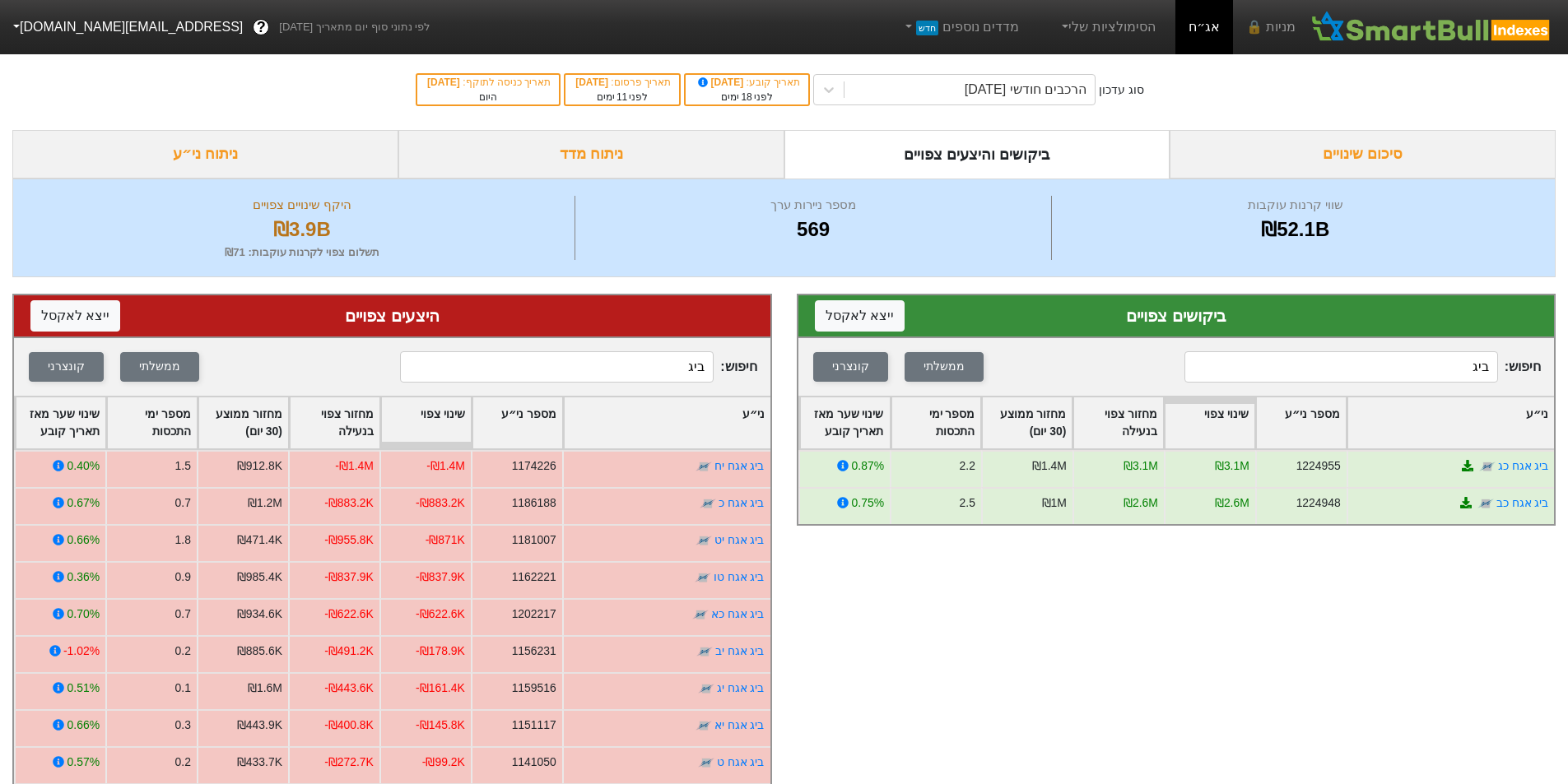
type input "ביג"
click at [1420, 362] on input "ביג" at bounding box center [1341, 367] width 313 height 32
click at [1421, 362] on input "ביג" at bounding box center [1341, 367] width 313 height 32
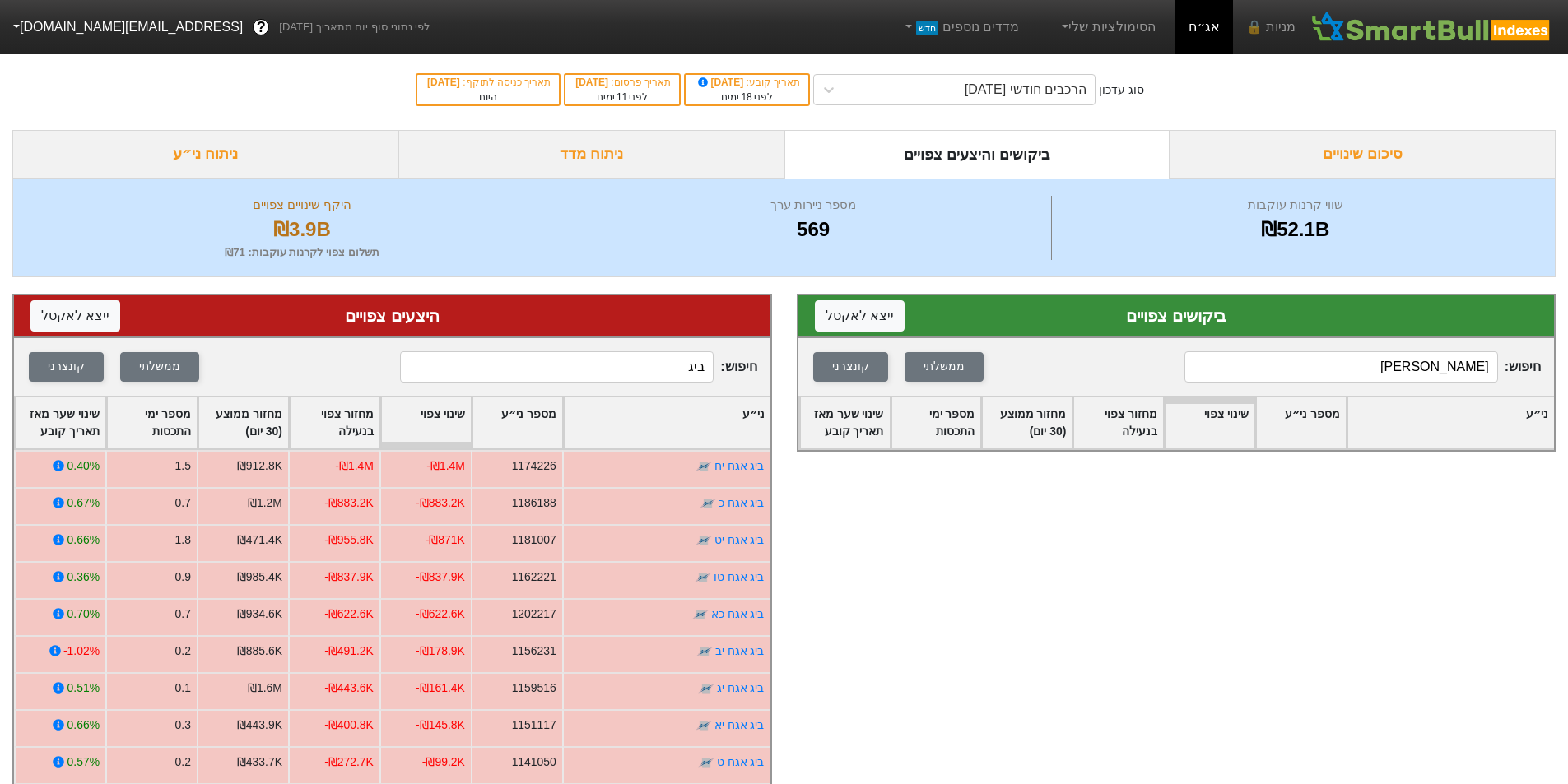
type input "[PERSON_NAME]"
click at [667, 370] on input "ביג" at bounding box center [557, 367] width 313 height 32
type input "ריט"
click at [1339, 371] on input "[PERSON_NAME]" at bounding box center [1341, 367] width 313 height 32
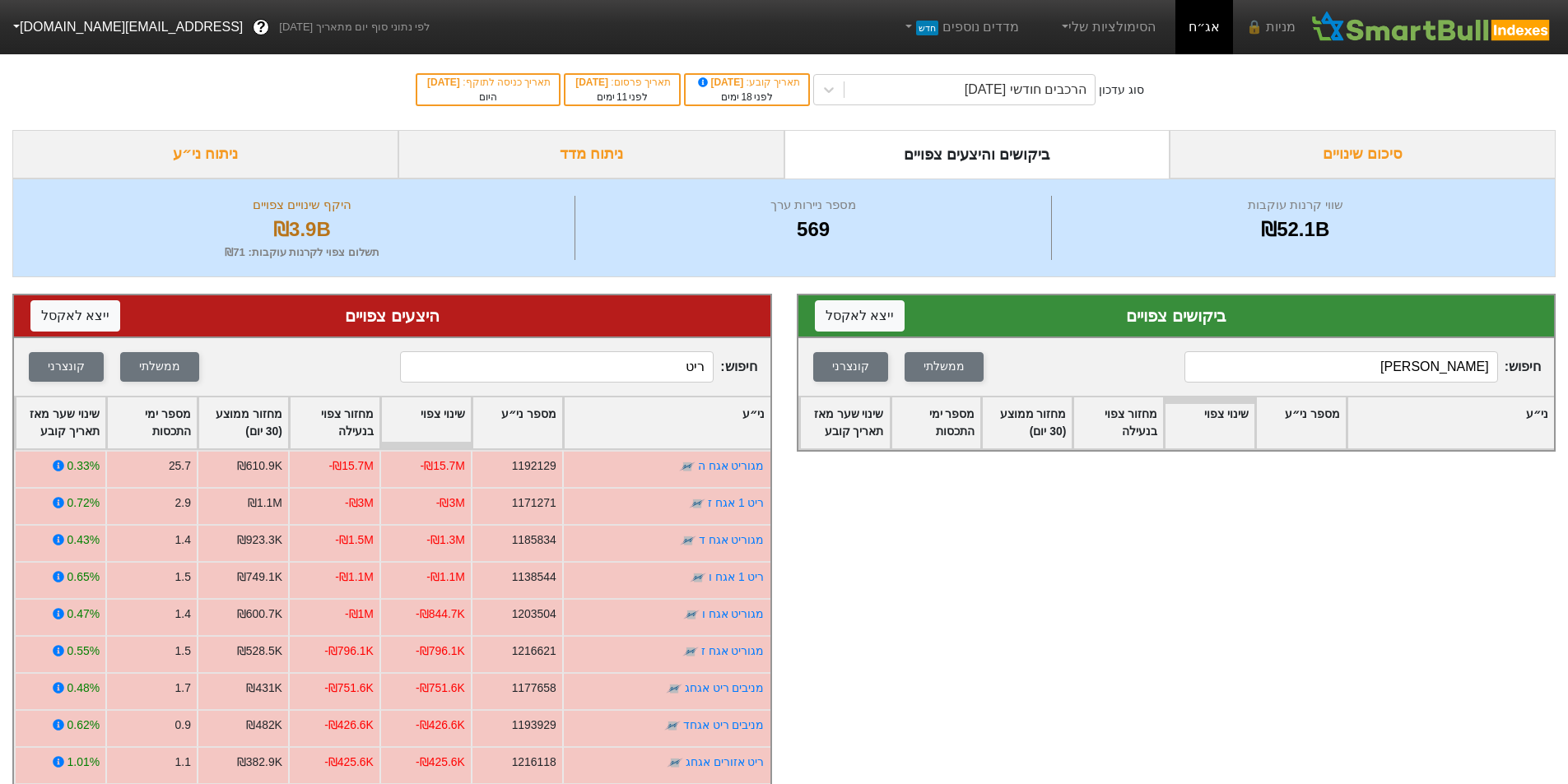
click at [1339, 371] on input "[PERSON_NAME]" at bounding box center [1341, 367] width 313 height 32
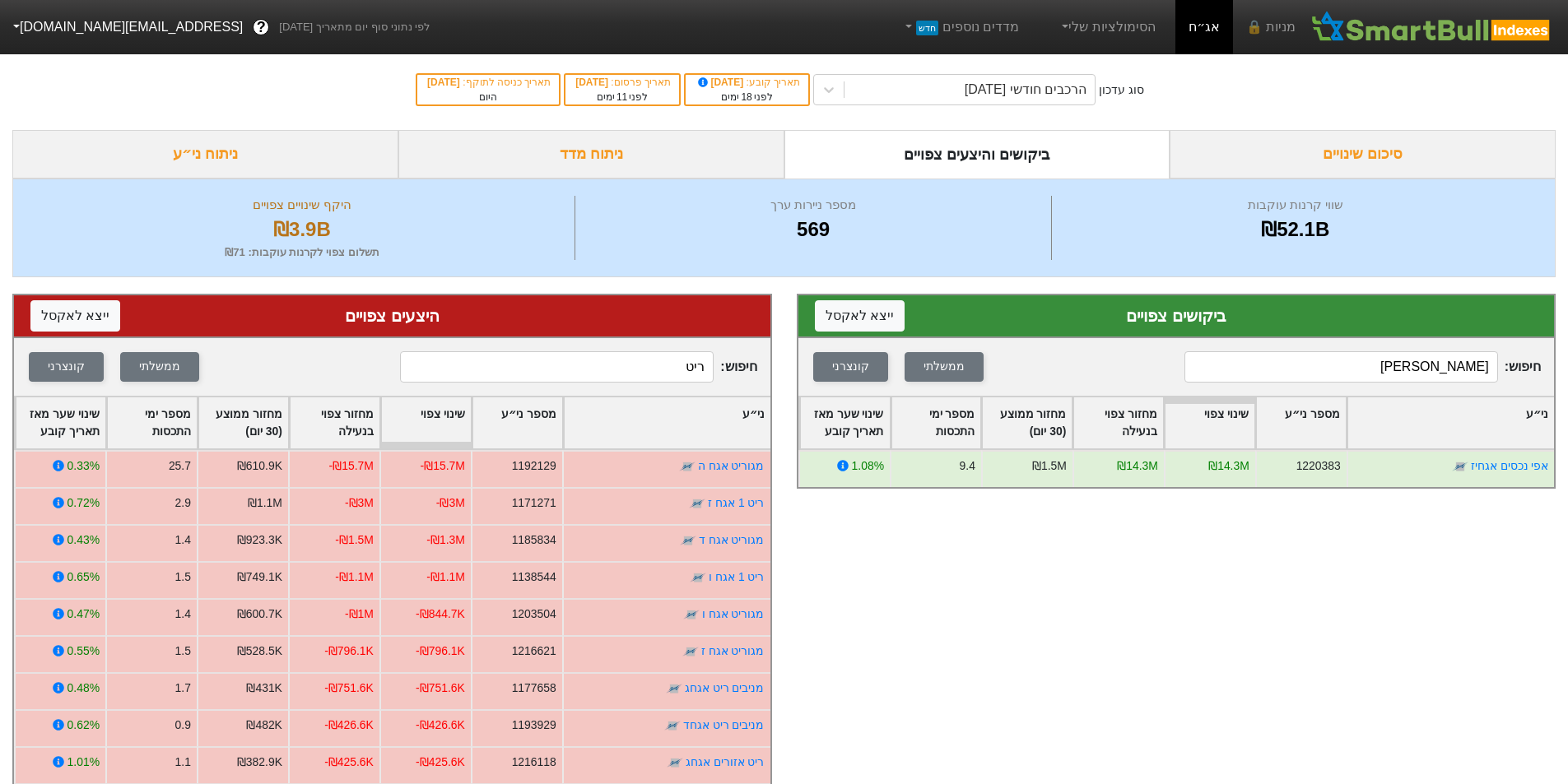
click at [1396, 369] on input "[PERSON_NAME]" at bounding box center [1341, 367] width 313 height 32
click at [1442, 376] on input "מליסרון" at bounding box center [1341, 367] width 313 height 32
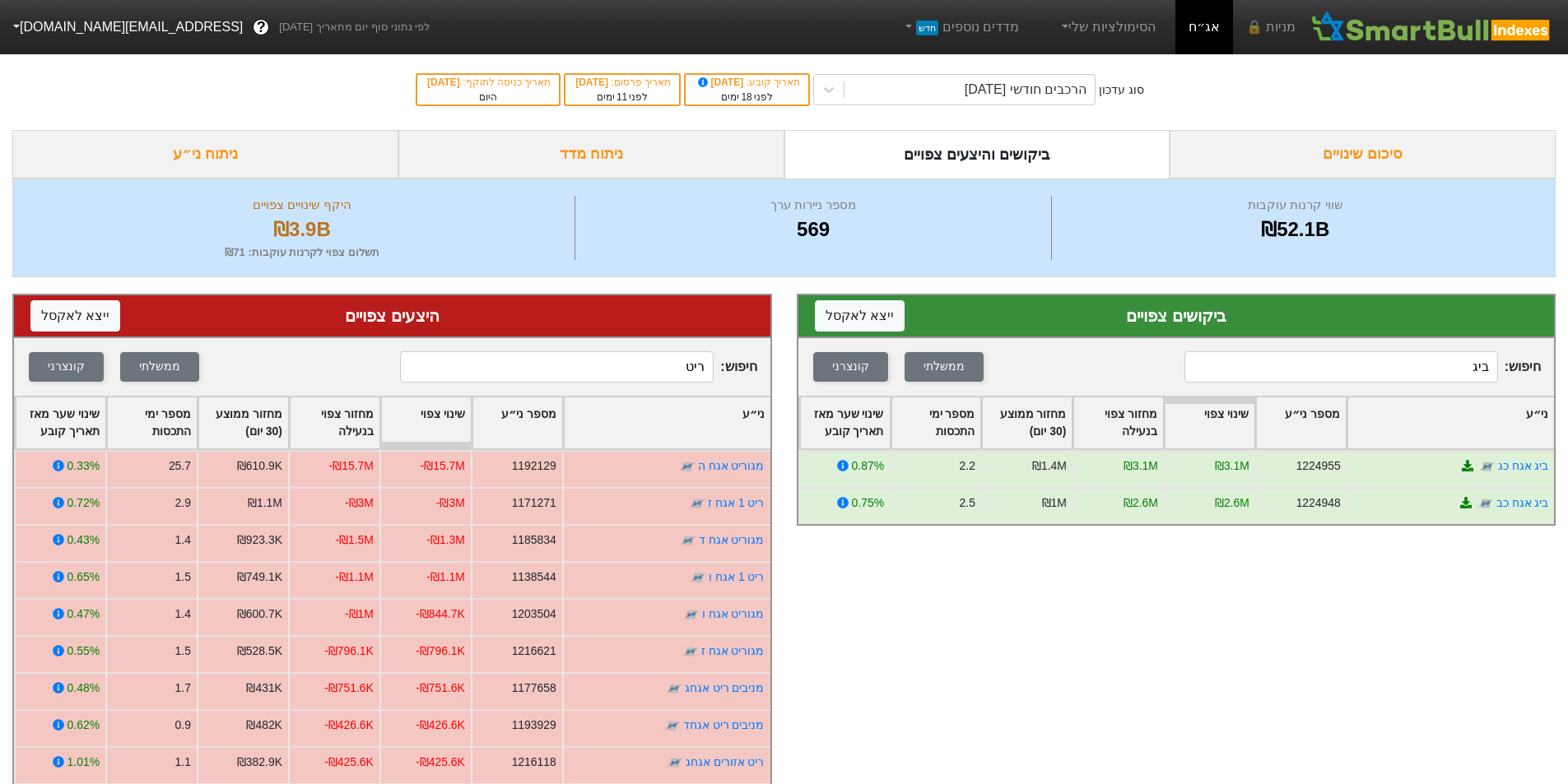
click at [1436, 365] on input "ביג" at bounding box center [1341, 367] width 313 height 32
click at [1437, 367] on input "ביג" at bounding box center [1341, 367] width 313 height 32
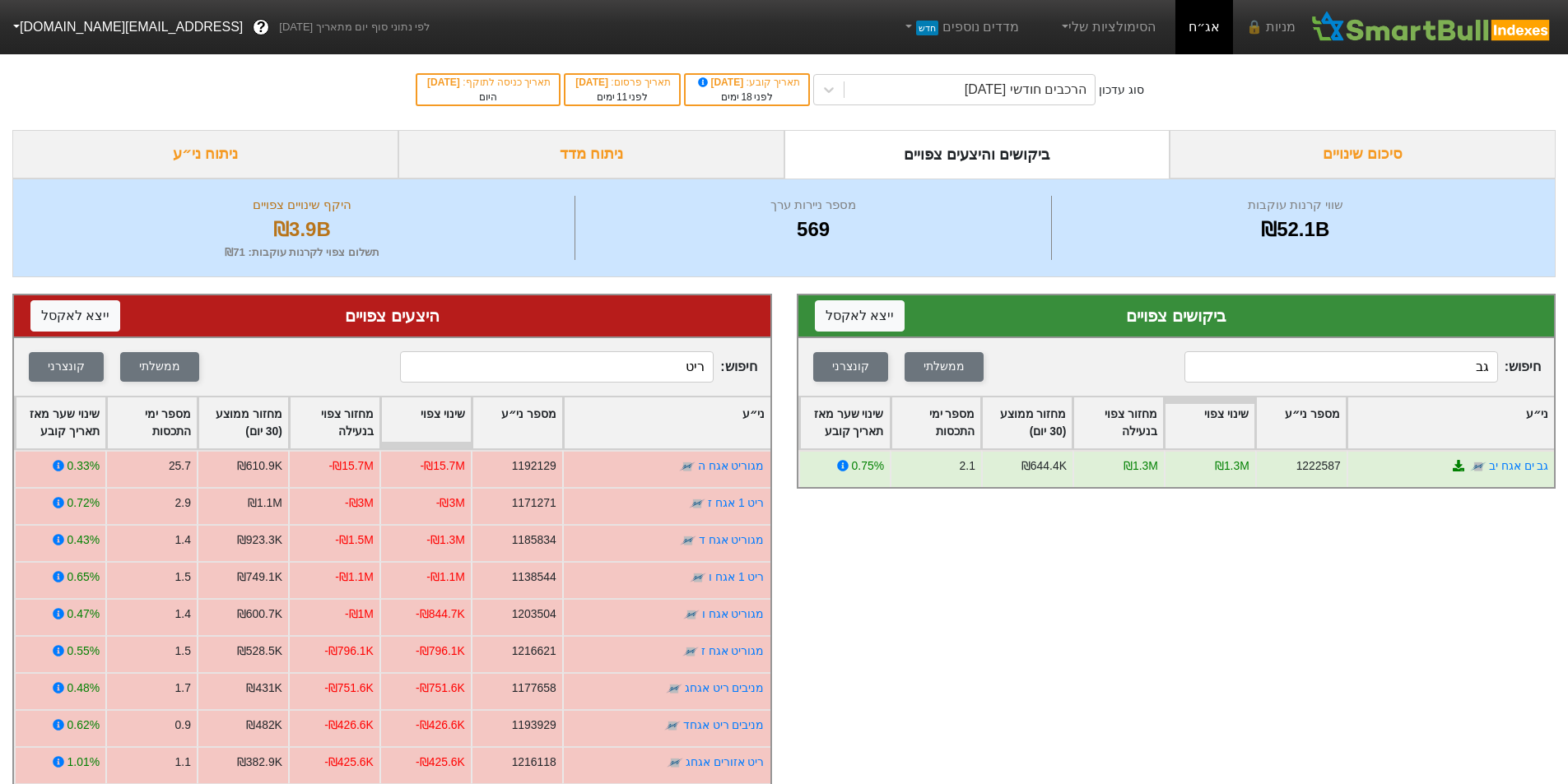
click at [1459, 369] on input "גב" at bounding box center [1341, 367] width 313 height 32
type input "אמו"
click at [667, 377] on input "ריט" at bounding box center [557, 367] width 313 height 32
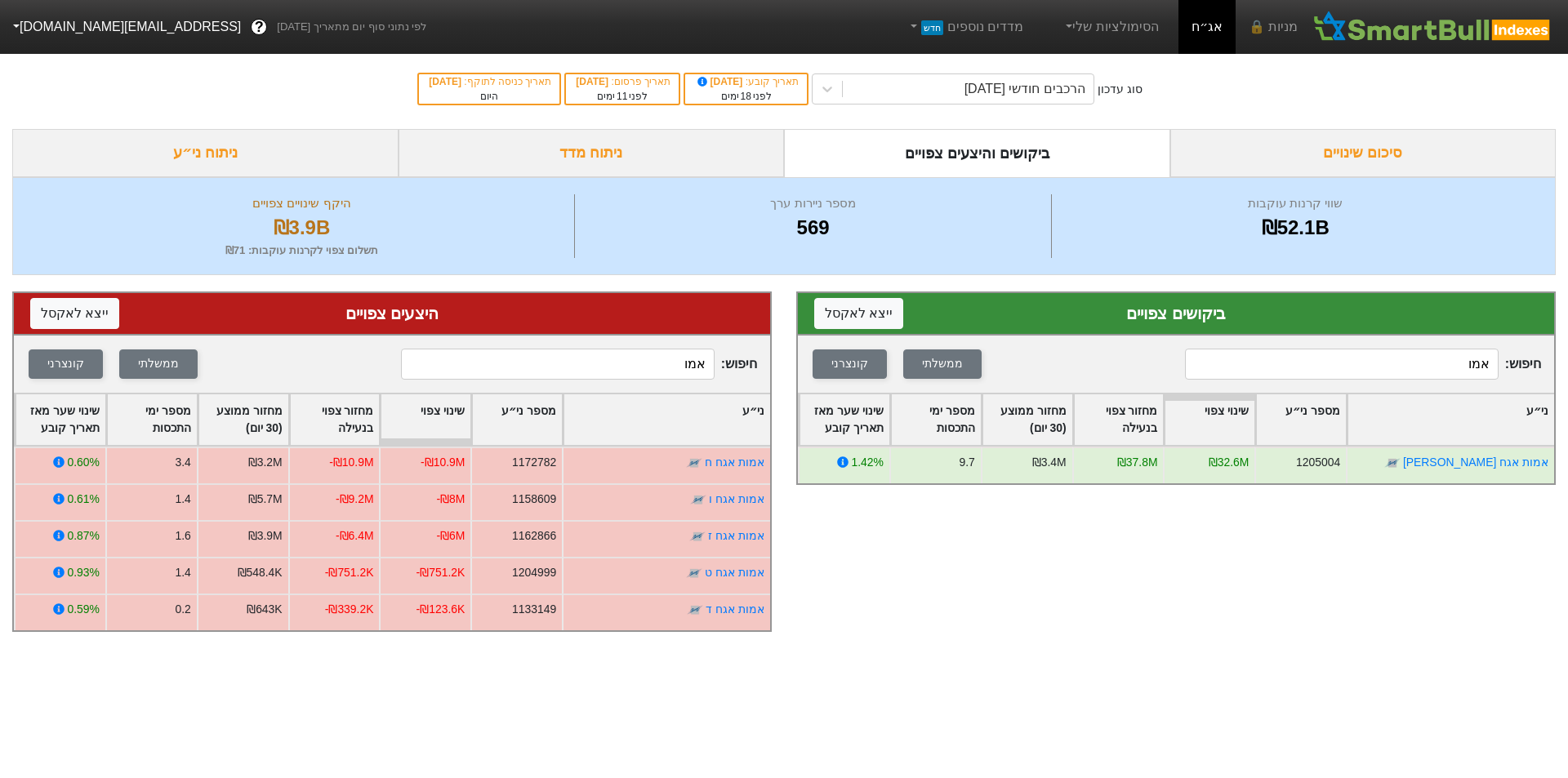
type input "אמו"
click at [1446, 373] on input "אמו" at bounding box center [1341, 365] width 313 height 31
click at [1446, 372] on input "אמו" at bounding box center [1341, 365] width 313 height 31
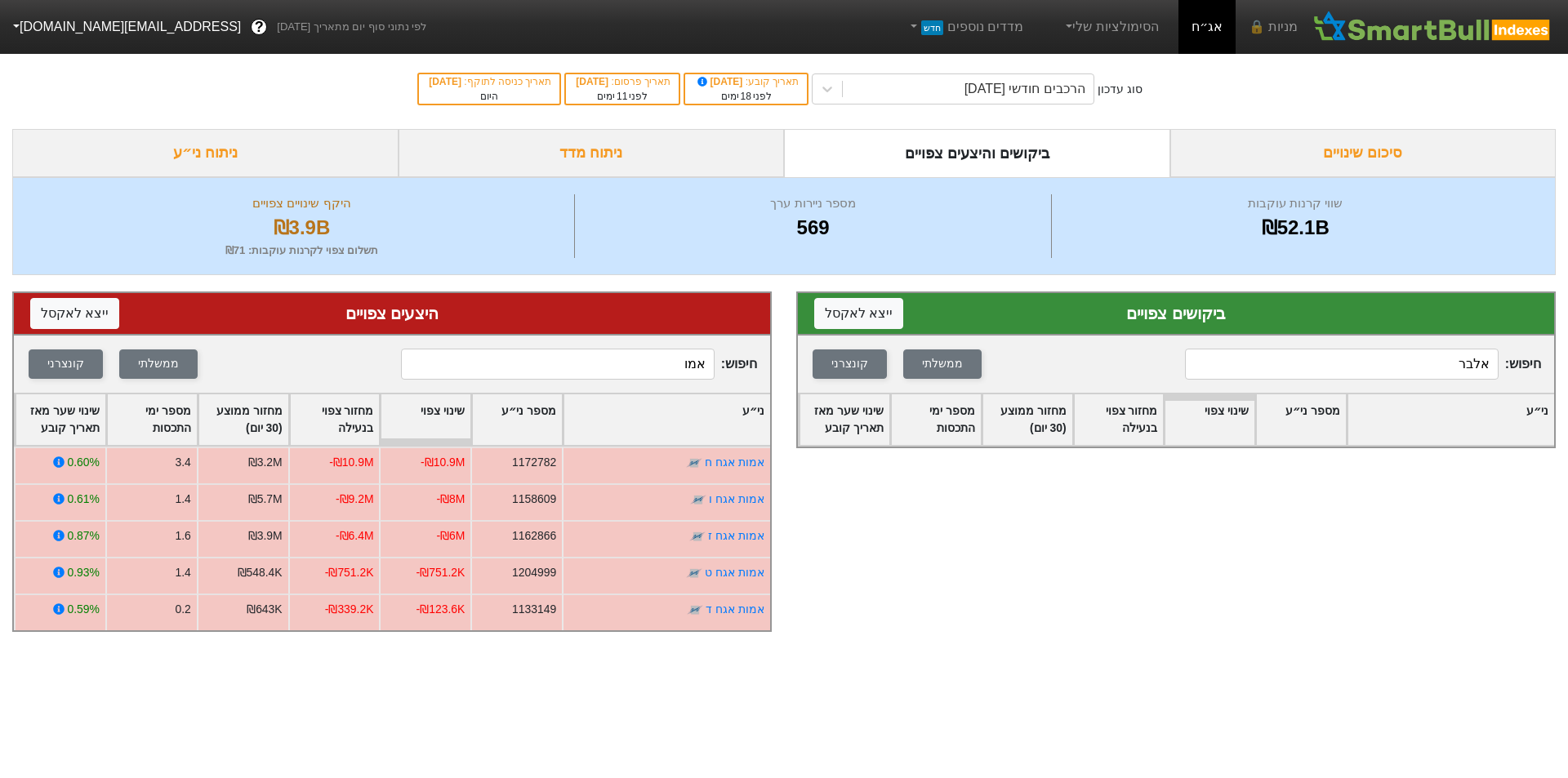
type input "אלבר"
click at [652, 364] on input "אמו" at bounding box center [557, 365] width 313 height 31
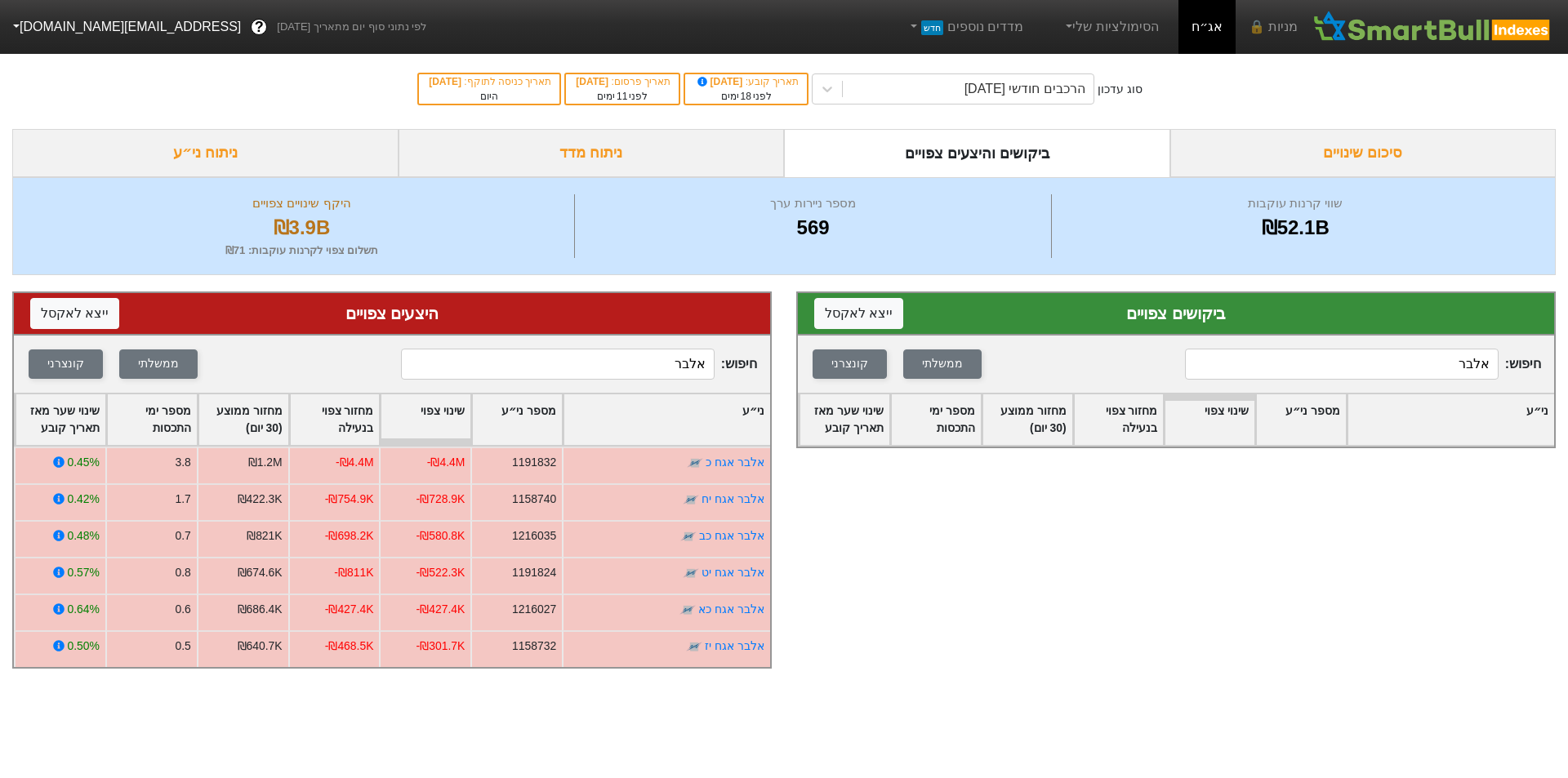
type input "אלבר"
click at [1451, 368] on input "אלבר" at bounding box center [1341, 365] width 313 height 31
type input "ג"
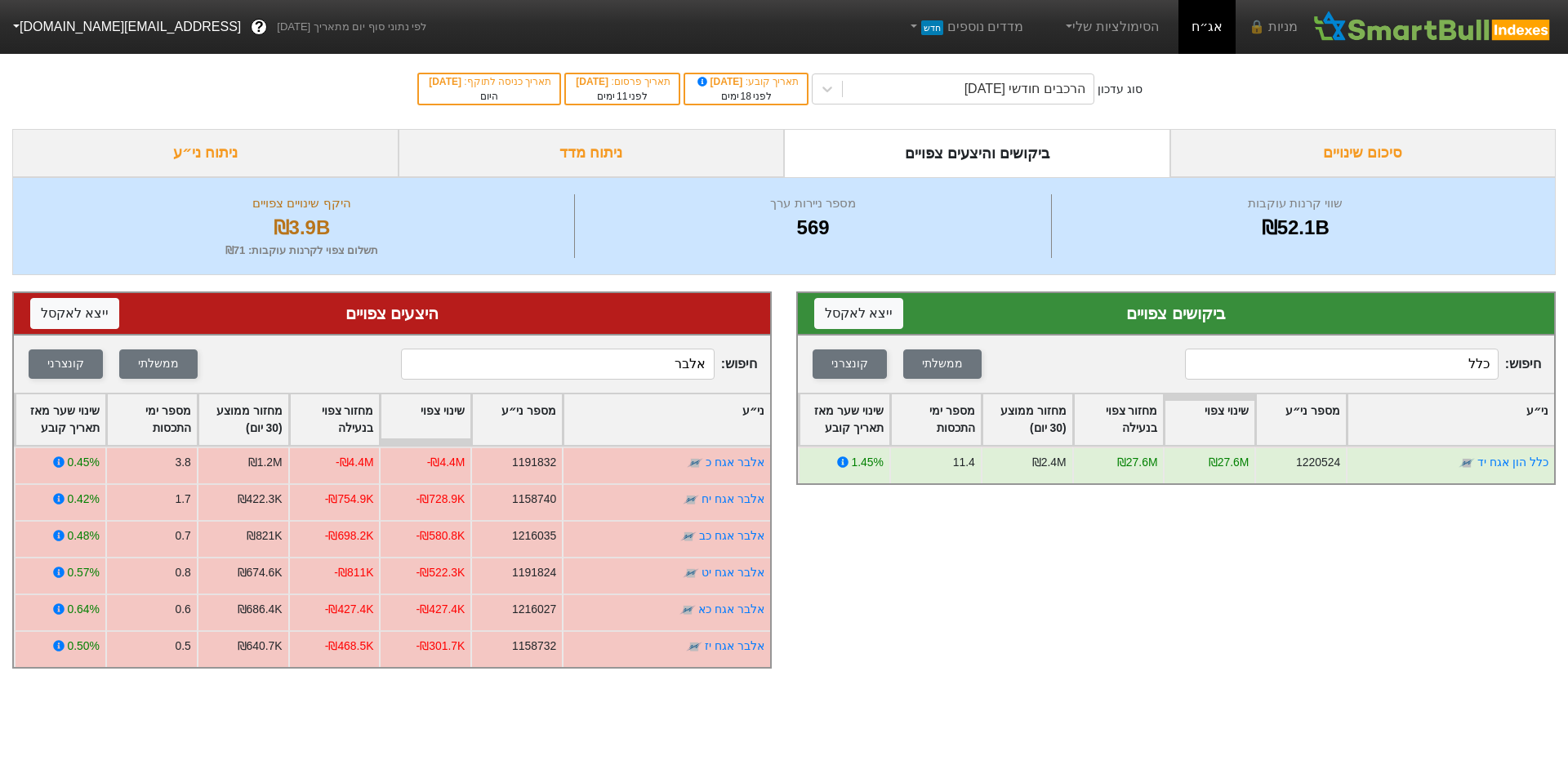
type input "כלל"
click at [647, 370] on input "אלבר" at bounding box center [557, 365] width 313 height 31
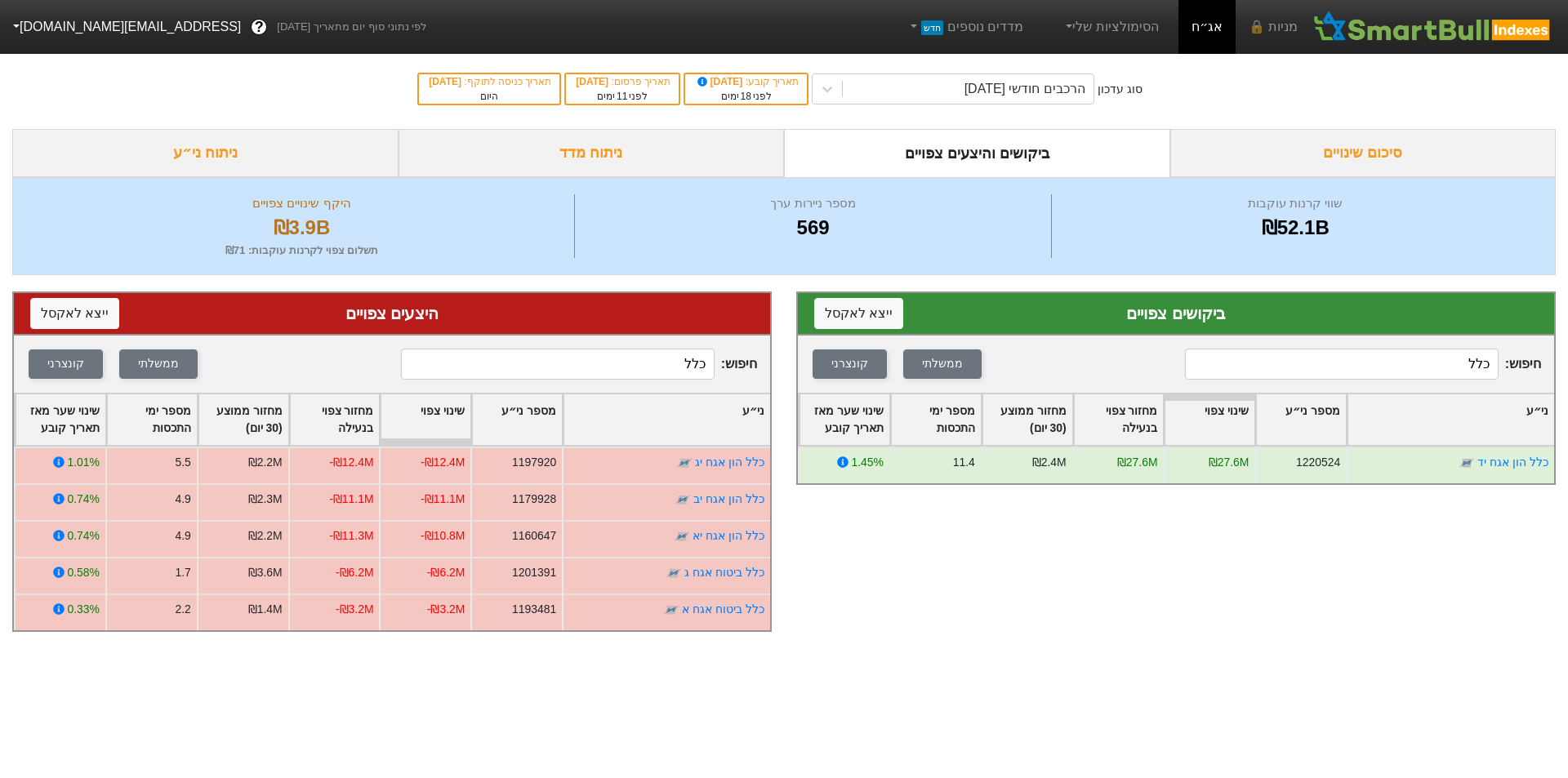
click at [658, 364] on input "כלל" at bounding box center [557, 365] width 313 height 31
click at [658, 363] on input "כלל" at bounding box center [557, 365] width 313 height 31
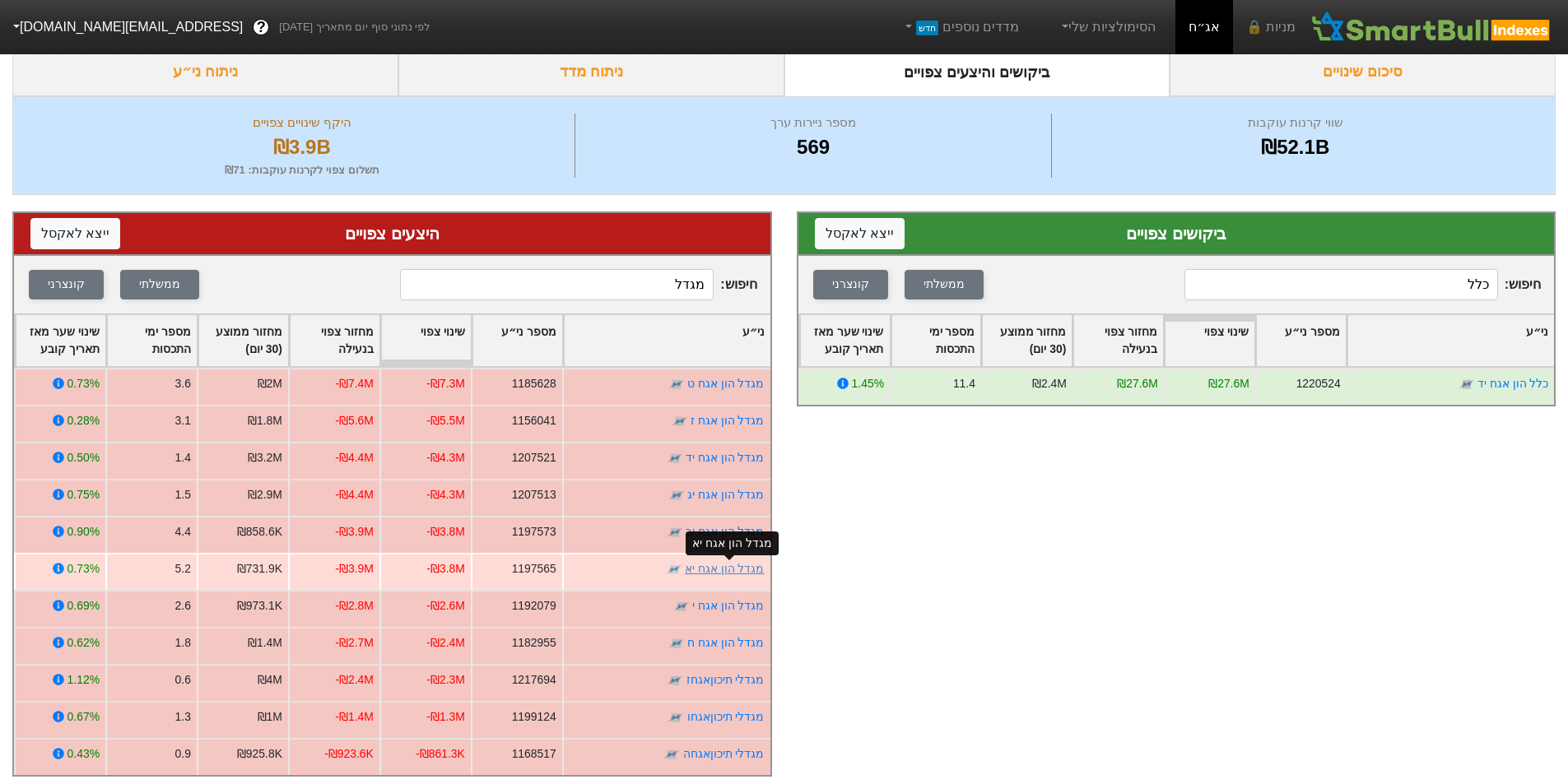
scroll to position [103, 0]
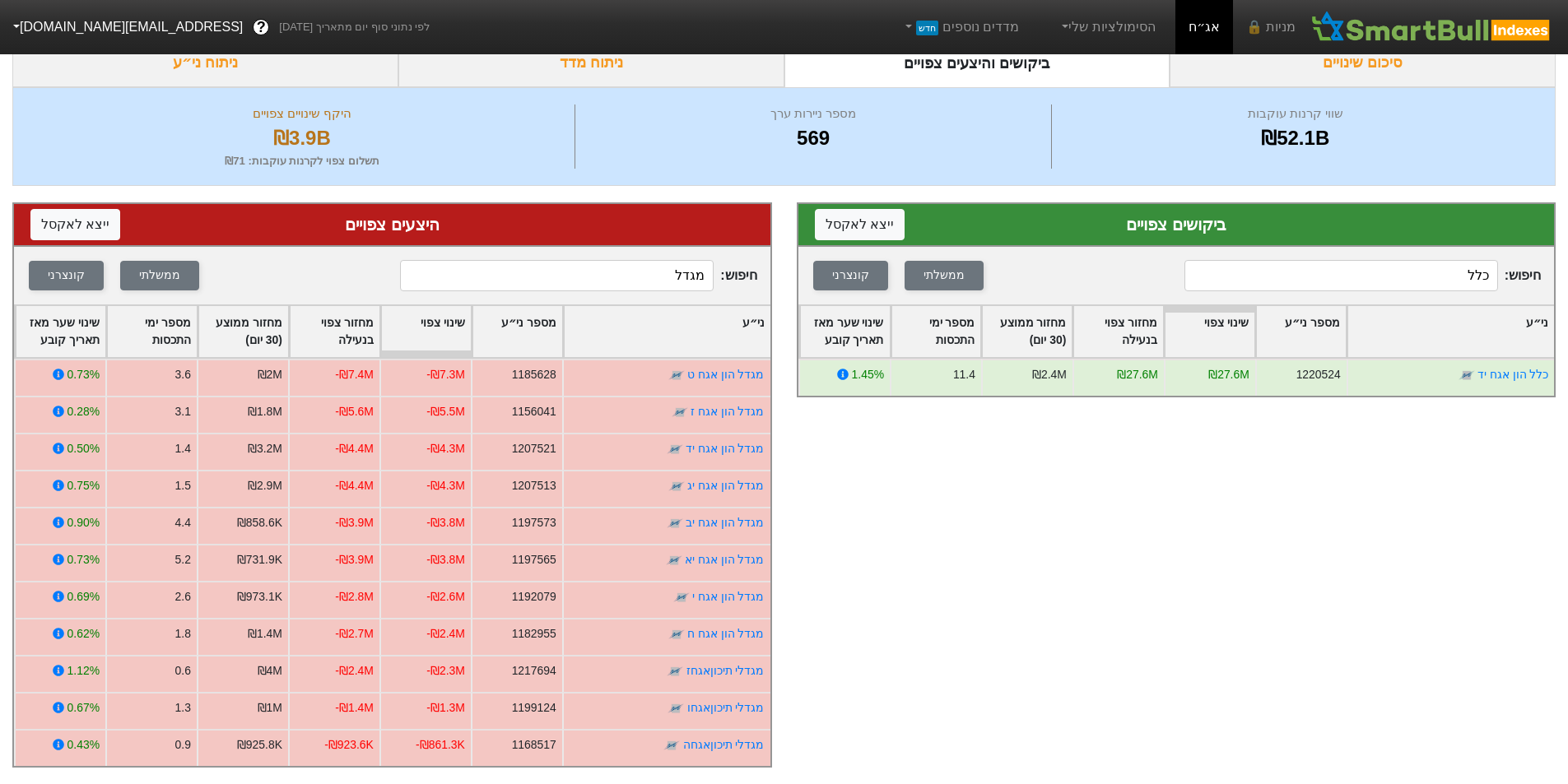
click at [668, 268] on input "מגדל" at bounding box center [557, 276] width 313 height 32
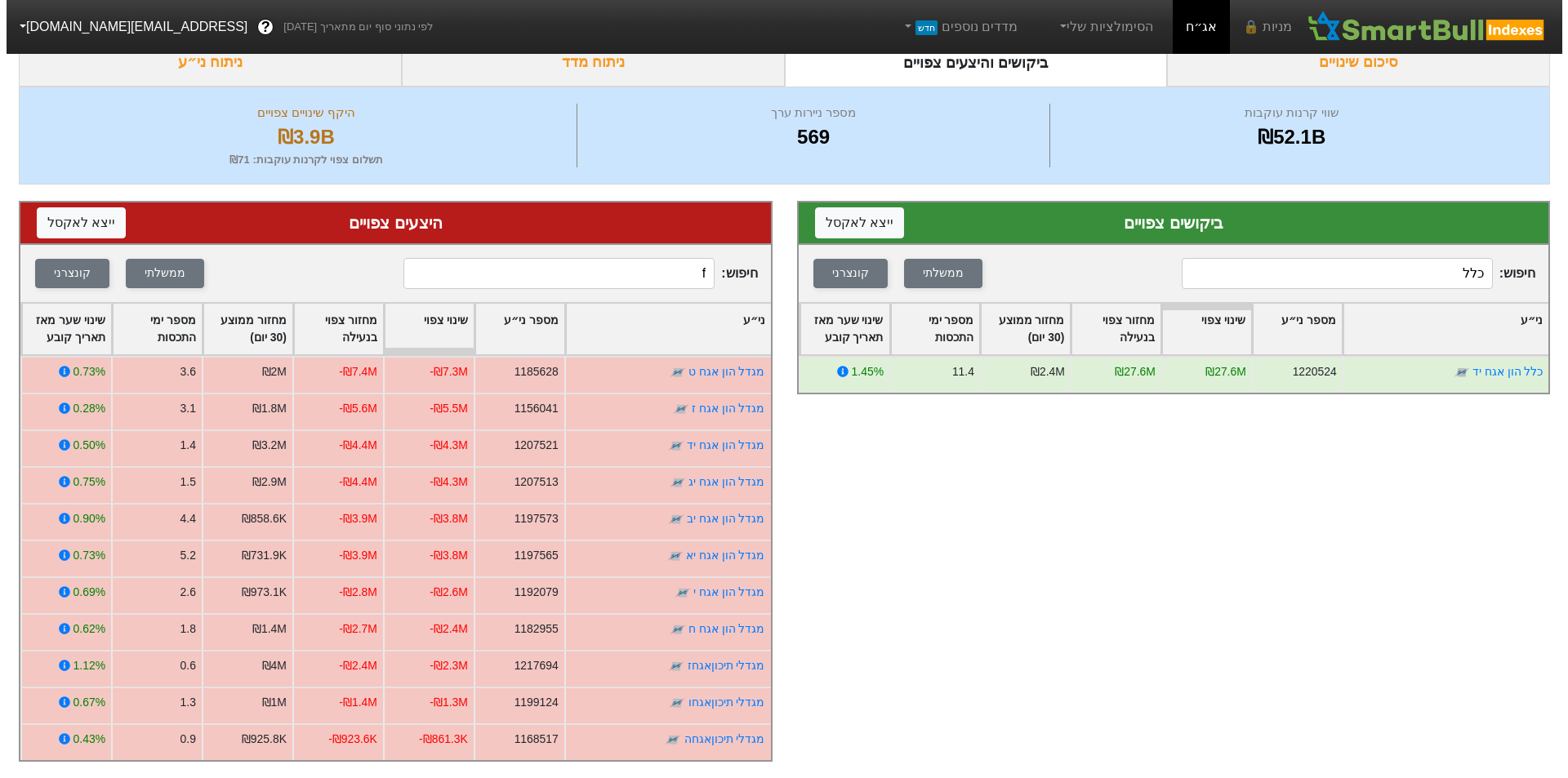
scroll to position [0, 0]
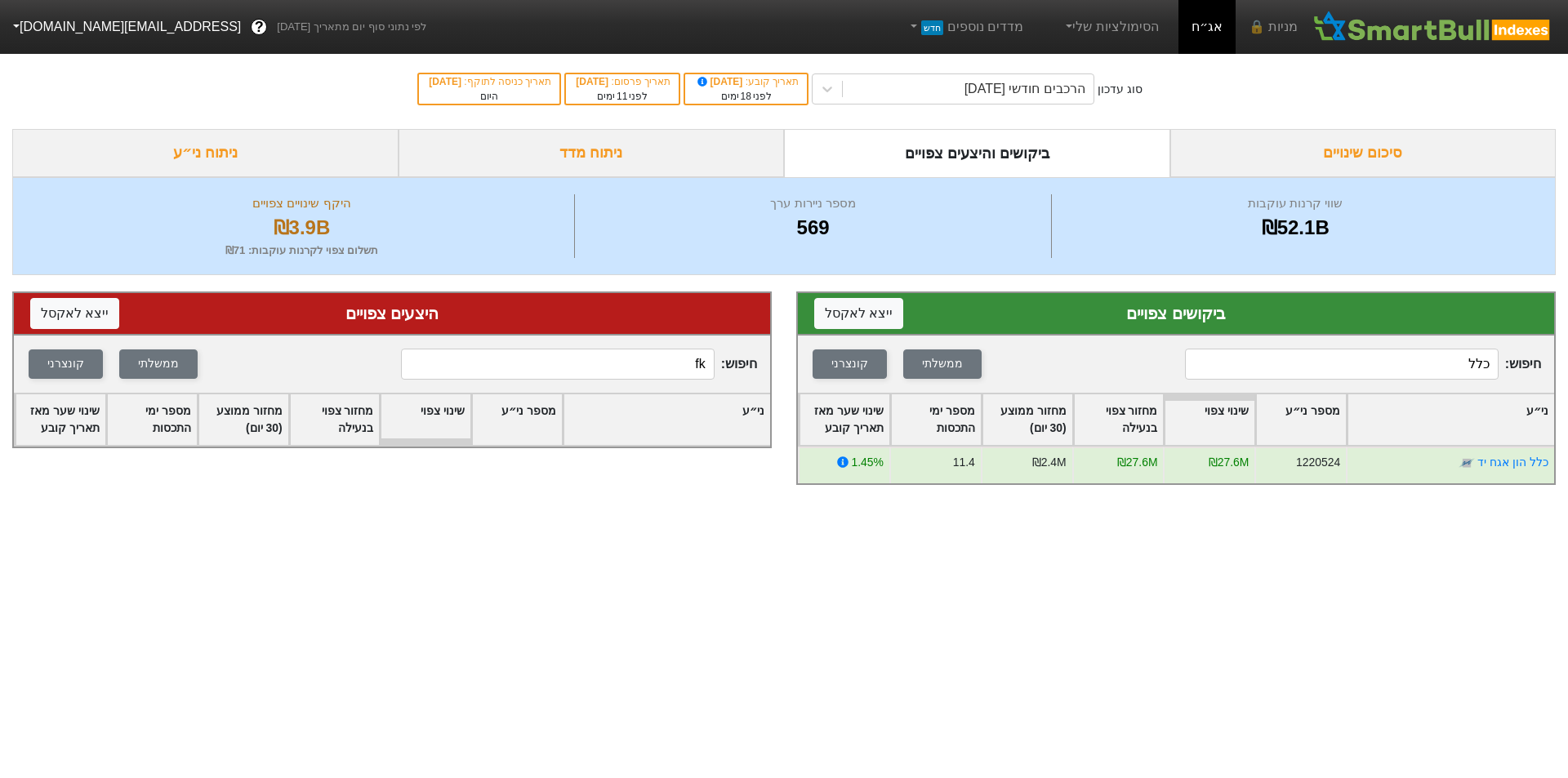
type input "f"
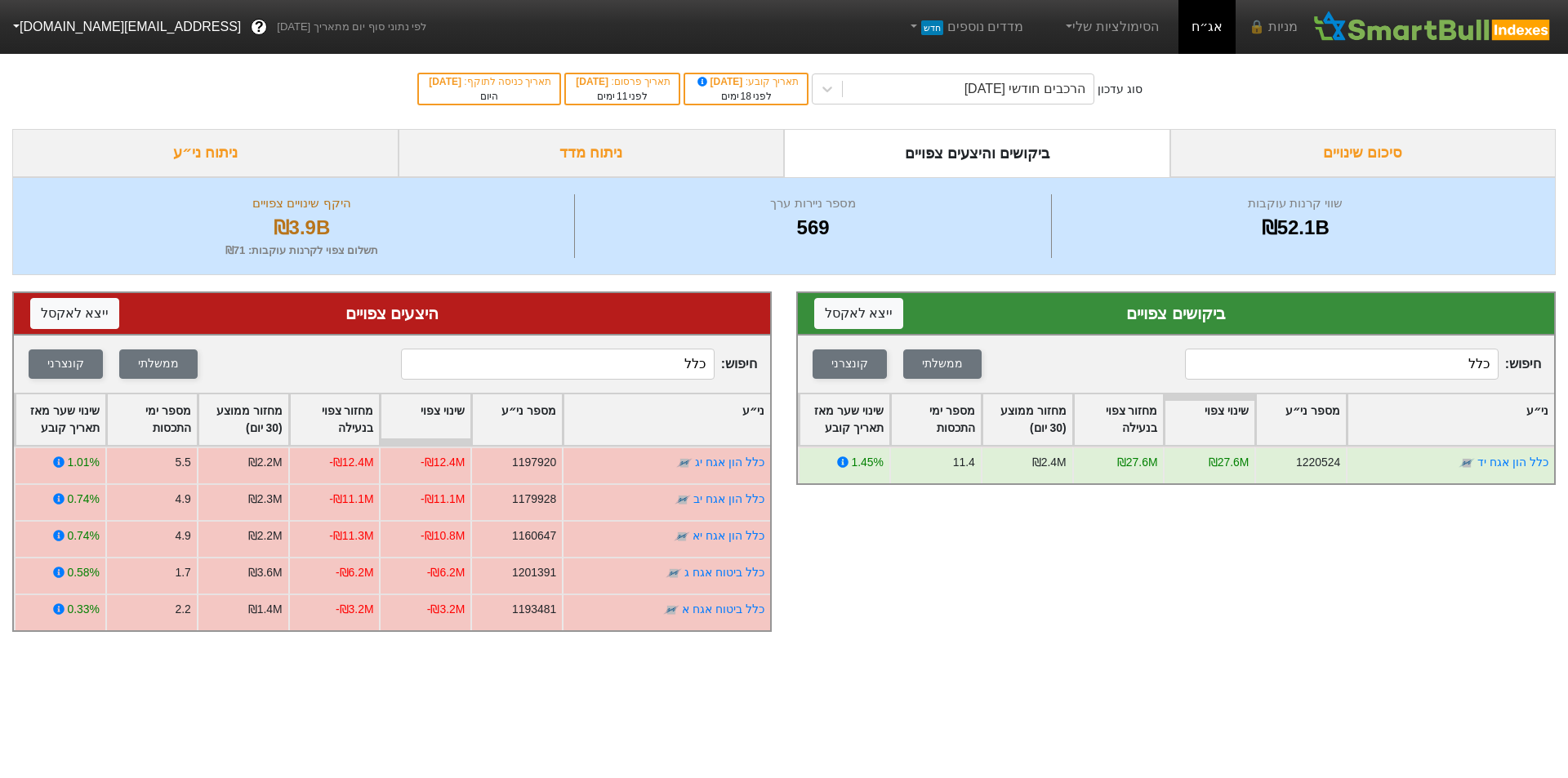
type input "כלל"
